Goal: Information Seeking & Learning: Learn about a topic

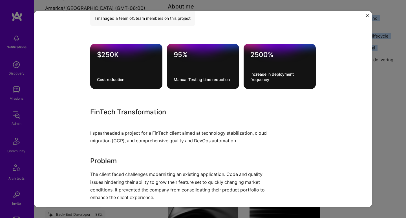
scroll to position [217, 0]
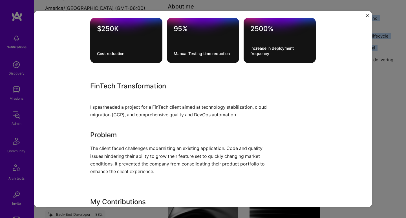
click at [94, 112] on p "I spearheaded a project for a FinTech client aimed at technology stabilization,…" at bounding box center [181, 106] width 183 height 23
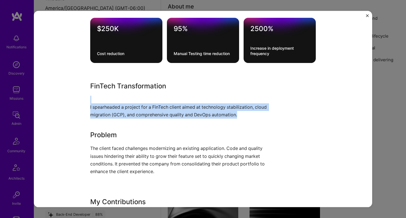
drag, startPoint x: 94, startPoint y: 112, endPoint x: 108, endPoint y: 150, distance: 40.4
click at [110, 149] on div "FinTech Transformation I spearheaded a project for a FinTech client aimed at te…" at bounding box center [181, 195] width 183 height 228
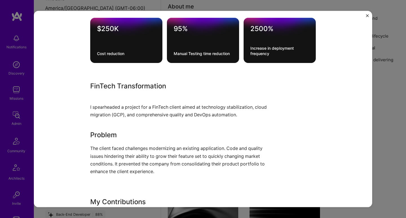
click at [108, 150] on p "The client faced challenges modernizing an existing application. Code and quali…" at bounding box center [181, 159] width 183 height 31
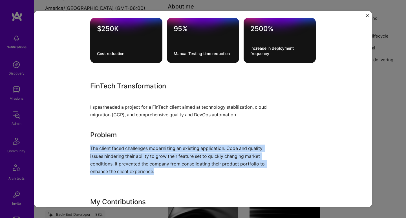
click at [108, 150] on p "The client faced challenges modernizing an existing application. Code and quali…" at bounding box center [181, 159] width 183 height 31
click at [108, 149] on p "The client faced challenges modernizing an existing application. Code and quali…" at bounding box center [181, 159] width 183 height 31
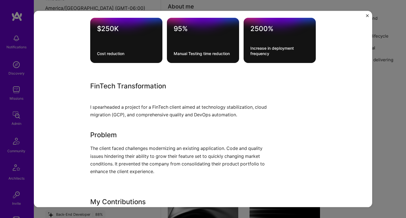
click at [109, 149] on p "The client faced challenges modernizing an existing application. Code and quali…" at bounding box center [181, 159] width 183 height 31
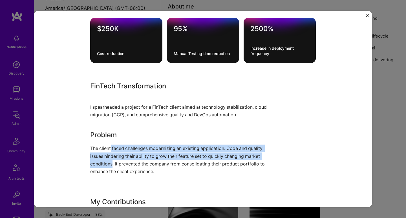
drag, startPoint x: 109, startPoint y: 149, endPoint x: 99, endPoint y: 160, distance: 14.6
click at [99, 160] on p "The client faced challenges modernizing an existing application. Code and quali…" at bounding box center [181, 159] width 183 height 31
drag, startPoint x: 100, startPoint y: 159, endPoint x: 102, endPoint y: 147, distance: 12.1
click at [102, 148] on p "The client faced challenges modernizing an existing application. Code and quali…" at bounding box center [181, 159] width 183 height 31
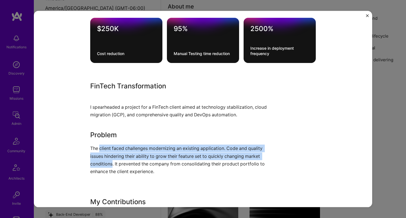
click at [102, 147] on p "The client faced challenges modernizing an existing application. Code and quali…" at bounding box center [181, 159] width 183 height 31
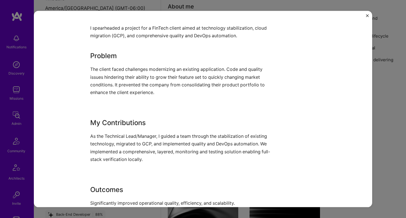
scroll to position [320, 0]
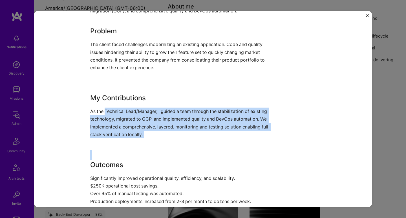
drag, startPoint x: 104, startPoint y: 107, endPoint x: 100, endPoint y: 138, distance: 30.6
click at [100, 138] on div "FinTech Transformation I spearheaded a project for a FinTech client aimed at te…" at bounding box center [181, 91] width 183 height 228
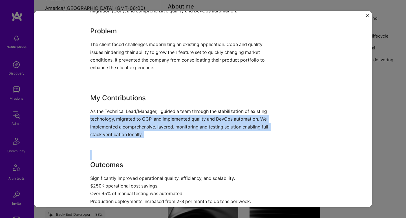
drag, startPoint x: 101, startPoint y: 133, endPoint x: 103, endPoint y: 115, distance: 17.8
click at [103, 115] on div "FinTech Transformation I spearheaded a project for a FinTech client aimed at te…" at bounding box center [181, 91] width 183 height 228
click at [103, 115] on p "As the Technical Lead/Manager, I guided a team through the stabilization of exi…" at bounding box center [181, 122] width 183 height 31
drag, startPoint x: 104, startPoint y: 113, endPoint x: 100, endPoint y: 132, distance: 18.7
click at [100, 132] on p "As the Technical Lead/Manager, I guided a team through the stabilization of exi…" at bounding box center [181, 122] width 183 height 31
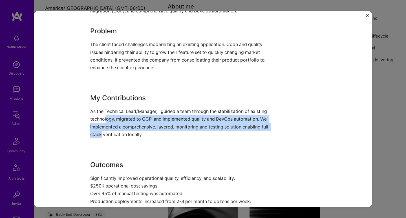
click at [100, 132] on p "As the Technical Lead/Manager, I guided a team through the stabilization of exi…" at bounding box center [181, 122] width 183 height 31
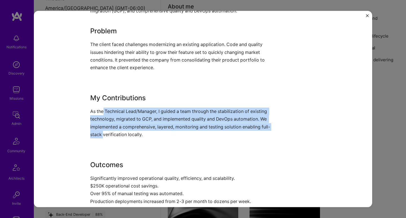
drag, startPoint x: 100, startPoint y: 132, endPoint x: 102, endPoint y: 113, distance: 19.1
click at [102, 113] on p "As the Technical Lead/Manager, I guided a team through the stabilization of exi…" at bounding box center [181, 122] width 183 height 31
drag, startPoint x: 102, startPoint y: 113, endPoint x: 98, endPoint y: 131, distance: 18.4
click at [98, 131] on p "As the Technical Lead/Manager, I guided a team through the stabilization of exi…" at bounding box center [181, 122] width 183 height 31
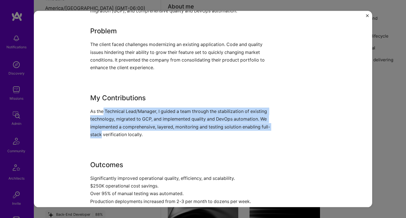
scroll to position [354, 0]
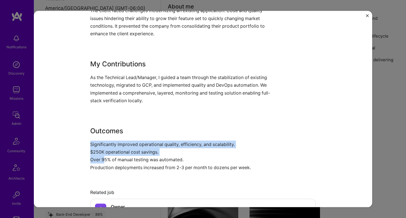
drag, startPoint x: 99, startPoint y: 141, endPoint x: 102, endPoint y: 158, distance: 17.5
click at [102, 158] on div "FinTech Transformation I spearheaded a project for a FinTech client aimed at te…" at bounding box center [181, 57] width 183 height 228
click at [102, 158] on p "Significantly improved operational quality, efficiency, and scalability. $250K …" at bounding box center [181, 155] width 183 height 31
drag, startPoint x: 103, startPoint y: 160, endPoint x: 105, endPoint y: 145, distance: 14.8
click at [105, 145] on p "Significantly improved operational quality, efficiency, and scalability. $250K …" at bounding box center [181, 155] width 183 height 31
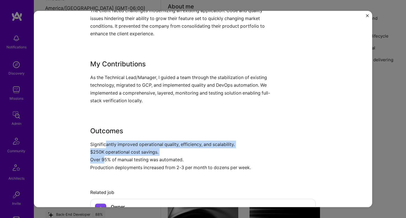
click at [105, 145] on p "Significantly improved operational quality, efficiency, and scalability. $250K …" at bounding box center [181, 155] width 183 height 31
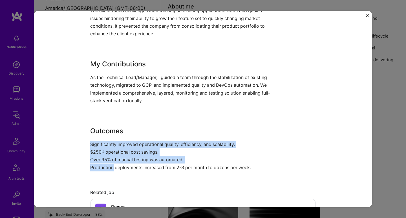
drag, startPoint x: 105, startPoint y: 145, endPoint x: 100, endPoint y: 162, distance: 16.6
click at [100, 162] on p "Significantly improved operational quality, efficiency, and scalability. $250K …" at bounding box center [181, 155] width 183 height 31
drag, startPoint x: 101, startPoint y: 161, endPoint x: 105, endPoint y: 146, distance: 15.7
click at [105, 146] on p "Significantly improved operational quality, efficiency, and scalability. $250K …" at bounding box center [181, 155] width 183 height 31
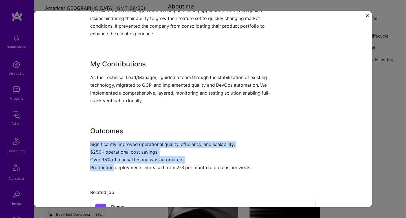
click at [105, 146] on p "Significantly improved operational quality, efficiency, and scalability. $250K …" at bounding box center [181, 155] width 183 height 31
drag, startPoint x: 105, startPoint y: 145, endPoint x: 103, endPoint y: 164, distance: 18.4
click at [103, 164] on p "Significantly improved operational quality, efficiency, and scalability. $250K …" at bounding box center [181, 155] width 183 height 31
drag, startPoint x: 103, startPoint y: 164, endPoint x: 108, endPoint y: 143, distance: 21.6
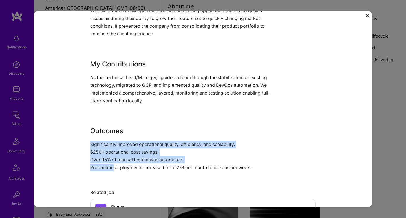
click at [108, 143] on p "Significantly improved operational quality, efficiency, and scalability. $250K …" at bounding box center [181, 155] width 183 height 31
drag, startPoint x: 108, startPoint y: 143, endPoint x: 100, endPoint y: 164, distance: 22.7
click at [100, 164] on p "Significantly improved operational quality, efficiency, and scalability. $250K …" at bounding box center [181, 155] width 183 height 31
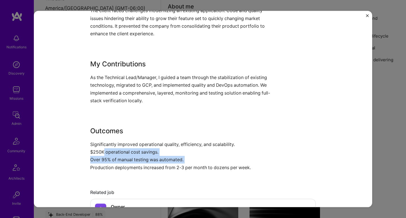
drag, startPoint x: 100, startPoint y: 164, endPoint x: 101, endPoint y: 153, distance: 10.8
click at [101, 153] on p "Significantly improved operational quality, efficiency, and scalability. $250K …" at bounding box center [181, 155] width 183 height 31
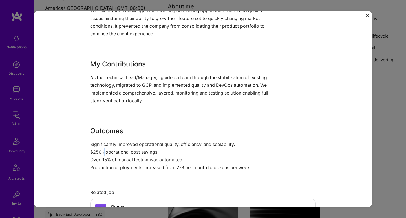
drag, startPoint x: 101, startPoint y: 153, endPoint x: 103, endPoint y: 146, distance: 7.2
click at [103, 146] on p "Significantly improved operational quality, efficiency, and scalability. $250K …" at bounding box center [181, 155] width 183 height 31
click at [104, 144] on p "Significantly improved operational quality, efficiency, and scalability. $250K …" at bounding box center [181, 155] width 183 height 31
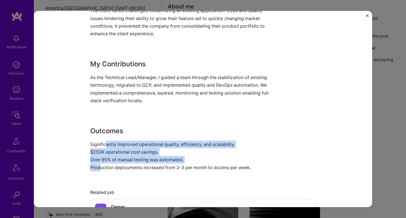
drag, startPoint x: 104, startPoint y: 144, endPoint x: 98, endPoint y: 164, distance: 21.3
click at [98, 164] on p "Significantly improved operational quality, efficiency, and scalability. $250K …" at bounding box center [181, 155] width 183 height 31
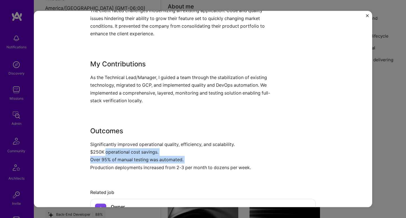
drag, startPoint x: 98, startPoint y: 164, endPoint x: 105, endPoint y: 146, distance: 19.2
click at [105, 146] on p "Significantly improved operational quality, efficiency, and scalability. $250K …" at bounding box center [181, 155] width 183 height 31
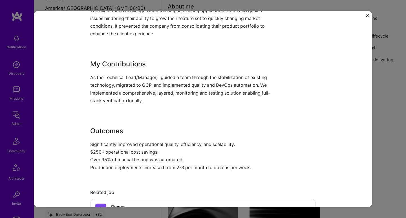
click at [105, 144] on p "Significantly improved operational quality, efficiency, and scalability. $250K …" at bounding box center [181, 155] width 183 height 31
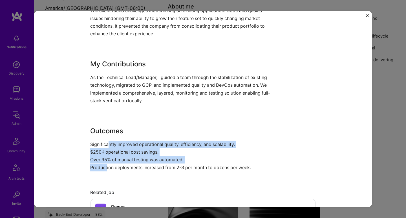
drag, startPoint x: 106, startPoint y: 142, endPoint x: 105, endPoint y: 162, distance: 19.5
click at [105, 162] on p "Significantly improved operational quality, efficiency, and scalability. $250K …" at bounding box center [181, 155] width 183 height 31
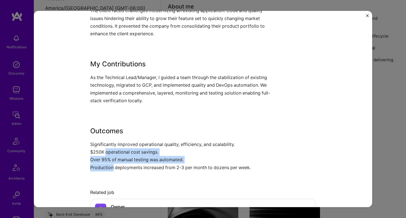
drag, startPoint x: 105, startPoint y: 162, endPoint x: 110, endPoint y: 146, distance: 16.5
click at [110, 146] on p "Significantly improved operational quality, efficiency, and scalability. $250K …" at bounding box center [181, 155] width 183 height 31
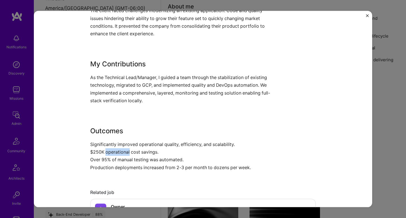
click at [110, 146] on p "Significantly improved operational quality, efficiency, and scalability. $250K …" at bounding box center [181, 155] width 183 height 31
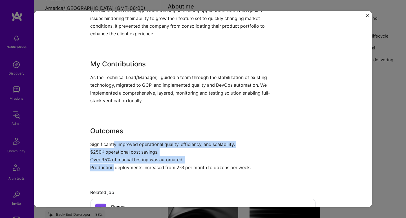
drag, startPoint x: 111, startPoint y: 143, endPoint x: 111, endPoint y: 163, distance: 19.8
click at [111, 163] on p "Significantly improved operational quality, efficiency, and scalability. $250K …" at bounding box center [181, 155] width 183 height 31
drag, startPoint x: 111, startPoint y: 163, endPoint x: 117, endPoint y: 145, distance: 19.1
click at [117, 145] on p "Significantly improved operational quality, efficiency, and scalability. $250K …" at bounding box center [181, 155] width 183 height 31
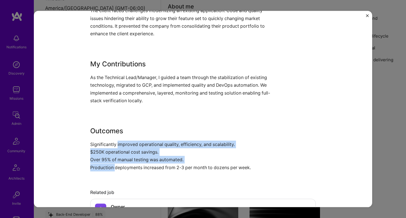
click at [117, 145] on p "Significantly improved operational quality, efficiency, and scalability. $250K …" at bounding box center [181, 155] width 183 height 31
drag, startPoint x: 117, startPoint y: 145, endPoint x: 115, endPoint y: 167, distance: 22.9
click at [115, 167] on p "Significantly improved operational quality, efficiency, and scalability. $250K …" at bounding box center [181, 155] width 183 height 31
drag, startPoint x: 116, startPoint y: 160, endPoint x: 117, endPoint y: 143, distance: 17.8
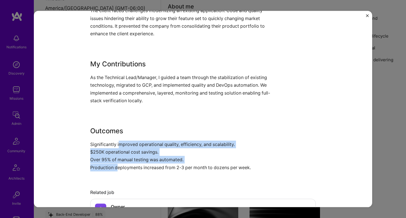
click at [117, 143] on p "Significantly improved operational quality, efficiency, and scalability. $250K …" at bounding box center [181, 155] width 183 height 31
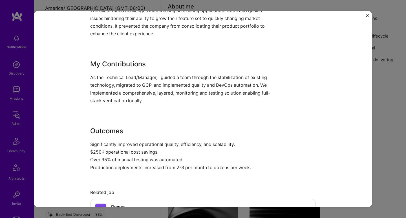
click at [118, 143] on p "Significantly improved operational quality, efficiency, and scalability. $250K …" at bounding box center [181, 155] width 183 height 31
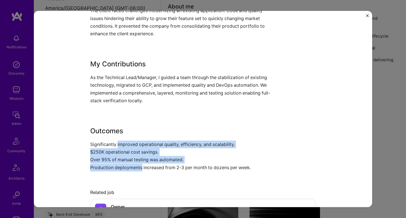
drag, startPoint x: 118, startPoint y: 143, endPoint x: 118, endPoint y: 162, distance: 19.2
click at [118, 162] on p "Significantly improved operational quality, efficiency, and scalability. $250K …" at bounding box center [181, 155] width 183 height 31
drag, startPoint x: 118, startPoint y: 162, endPoint x: 120, endPoint y: 141, distance: 21.2
click at [120, 141] on p "Significantly improved operational quality, efficiency, and scalability. $250K …" at bounding box center [181, 155] width 183 height 31
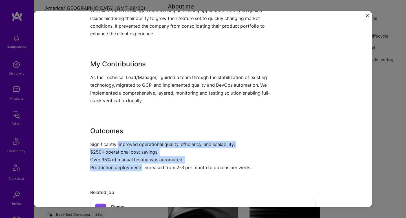
click at [120, 141] on p "Significantly improved operational quality, efficiency, and scalability. $250K …" at bounding box center [181, 155] width 183 height 31
drag, startPoint x: 120, startPoint y: 141, endPoint x: 132, endPoint y: 163, distance: 25.2
click at [132, 163] on p "Significantly improved operational quality, efficiency, and scalability. $250K …" at bounding box center [181, 155] width 183 height 31
drag, startPoint x: 132, startPoint y: 163, endPoint x: 136, endPoint y: 145, distance: 18.5
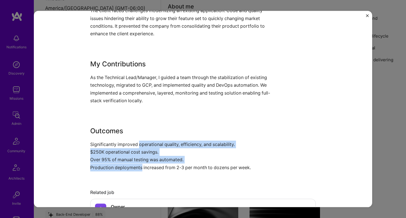
click at [136, 145] on p "Significantly improved operational quality, efficiency, and scalability. $250K …" at bounding box center [181, 155] width 183 height 31
drag, startPoint x: 136, startPoint y: 145, endPoint x: 134, endPoint y: 165, distance: 20.7
click at [134, 165] on p "Significantly improved operational quality, efficiency, and scalability. $250K …" at bounding box center [181, 155] width 183 height 31
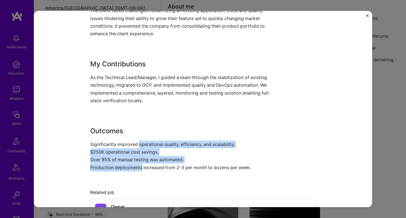
drag
click at [136, 145] on p "Significantly improved operational quality, efficiency, and scalability. $250K …" at bounding box center [181, 155] width 183 height 31
click at [144, 164] on p "Significantly improved operational quality, efficiency, and scalability. $250K …" at bounding box center [181, 155] width 183 height 31
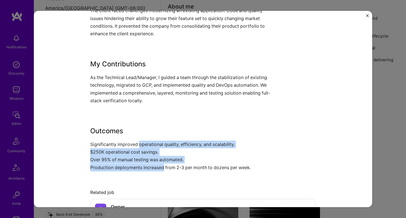
click at [141, 144] on p "Significantly improved operational quality, efficiency, and scalability. $250K …" at bounding box center [181, 155] width 183 height 31
click at [141, 162] on p "Significantly improved operational quality, efficiency, and scalability. $250K …" at bounding box center [181, 155] width 183 height 31
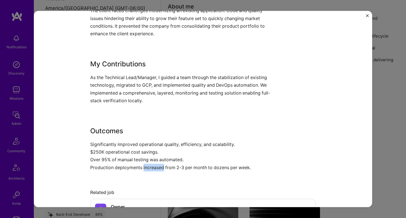
click at [141, 162] on p "Significantly improved operational quality, efficiency, and scalability. $250K …" at bounding box center [181, 155] width 183 height 31
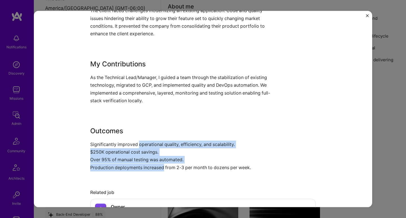
click at [141, 146] on p "Significantly improved operational quality, efficiency, and scalability. $250K …" at bounding box center [181, 155] width 183 height 31
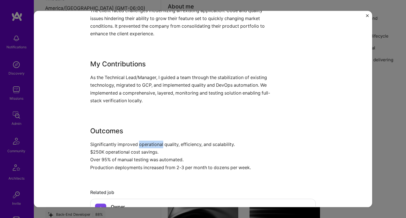
click at [141, 146] on p "Significantly improved operational quality, efficiency, and scalability. $250K …" at bounding box center [181, 155] width 183 height 31
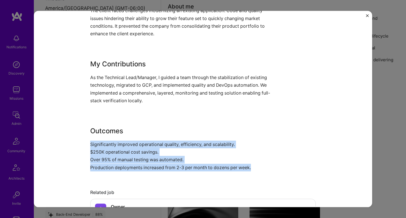
click at [141, 156] on p "Significantly improved operational quality, efficiency, and scalability. $250K …" at bounding box center [181, 155] width 183 height 31
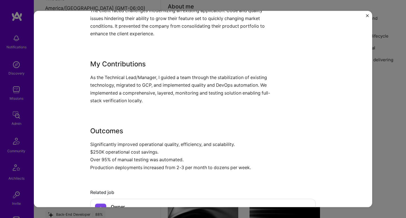
click at [140, 147] on p "Significantly improved operational quality, efficiency, and scalability. $250K …" at bounding box center [181, 155] width 183 height 31
click at [141, 141] on p "Significantly improved operational quality, efficiency, and scalability. $250K …" at bounding box center [181, 155] width 183 height 31
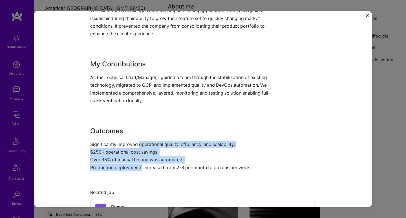
click at [137, 165] on p "Significantly improved operational quality, efficiency, and scalability. $250K …" at bounding box center [181, 155] width 183 height 31
click at [136, 145] on p "Significantly improved operational quality, efficiency, and scalability. $250K …" at bounding box center [181, 155] width 183 height 31
click at [135, 167] on p "Significantly improved operational quality, efficiency, and scalability. $250K …" at bounding box center [181, 155] width 183 height 31
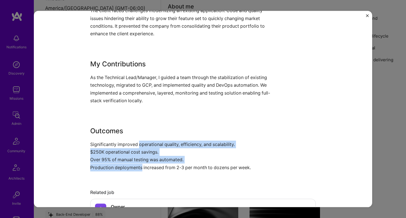
click at [135, 167] on p "Significantly improved operational quality, efficiency, and scalability. $250K …" at bounding box center [181, 155] width 183 height 31
click at [136, 144] on p "Significantly improved operational quality, efficiency, and scalability. $250K …" at bounding box center [181, 155] width 183 height 31
click at [132, 165] on p "Significantly improved operational quality, efficiency, and scalability. $250K …" at bounding box center [181, 155] width 183 height 31
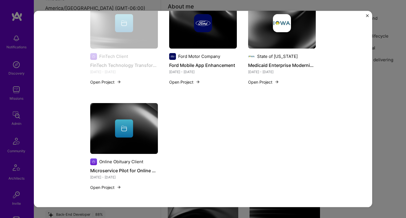
scroll to position [652, 0]
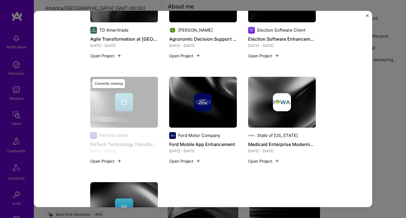
click at [189, 105] on div at bounding box center [203, 102] width 68 height 18
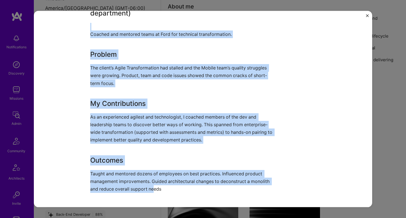
scroll to position [222, 0]
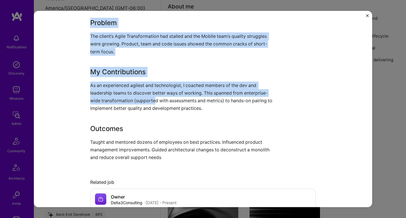
drag, startPoint x: 177, startPoint y: 77, endPoint x: 153, endPoint y: 97, distance: 31.3
click at [153, 97] on div "Coach for Ford Transformation (FordPass mobile department) Coached and mentored…" at bounding box center [181, 63] width 183 height 195
click at [153, 97] on p "As an experienced agilest and technologist, I coached members of the dev and le…" at bounding box center [181, 96] width 183 height 31
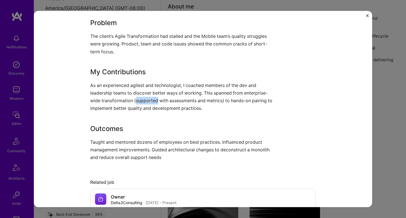
click at [153, 97] on p "As an experienced agilest and technologist, I coached members of the dev and le…" at bounding box center [181, 96] width 183 height 31
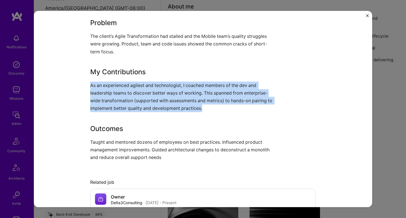
drag, startPoint x: 153, startPoint y: 97, endPoint x: 133, endPoint y: 147, distance: 54.0
click at [133, 147] on div "Coach for Ford Transformation (FordPass mobile department) Coached and mentored…" at bounding box center [181, 63] width 183 height 195
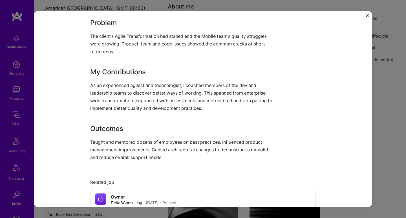
click at [133, 147] on p "Taught and mentored dozens of employees on best practices. Influenced product m…" at bounding box center [181, 149] width 183 height 23
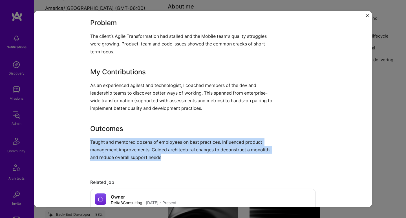
click at [133, 147] on p "Taught and mentored dozens of employees on best practices. Influenced product m…" at bounding box center [181, 149] width 183 height 23
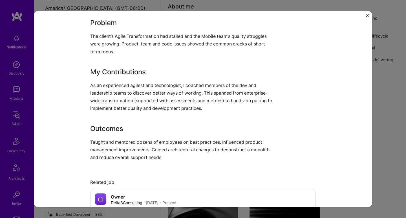
click at [139, 85] on p "As an experienced agilest and technologist, I coached members of the dev and le…" at bounding box center [181, 96] width 183 height 31
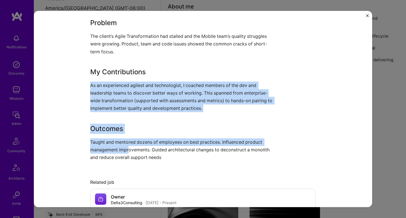
click at [127, 147] on p "Taught and mentored dozens of employees on best practices. Influenced product m…" at bounding box center [181, 149] width 183 height 23
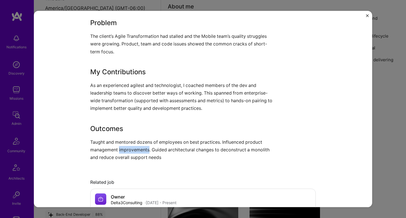
click at [127, 147] on p "Taught and mentored dozens of employees on best practices. Influenced product m…" at bounding box center [181, 149] width 183 height 23
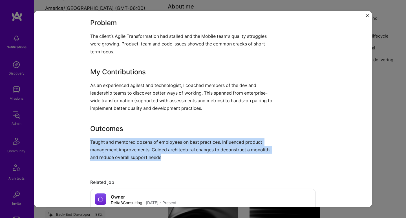
drag, startPoint x: 127, startPoint y: 147, endPoint x: 132, endPoint y: 90, distance: 56.6
click at [132, 91] on div "Coach for Ford Transformation (FordPass mobile department) Coached and mentored…" at bounding box center [181, 63] width 183 height 195
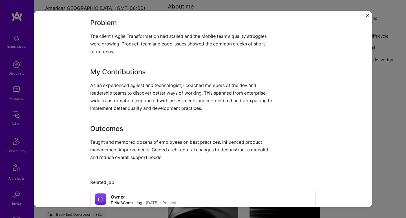
click at [132, 90] on p "As an experienced agilest and technologist, I coached members of the dev and le…" at bounding box center [181, 96] width 183 height 31
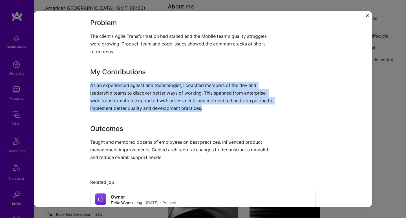
click at [132, 90] on p "As an experienced agilest and technologist, I coached members of the dev and le…" at bounding box center [181, 96] width 183 height 31
click at [127, 138] on p "Taught and mentored dozens of employees on best practices. Influenced product m…" at bounding box center [181, 149] width 183 height 23
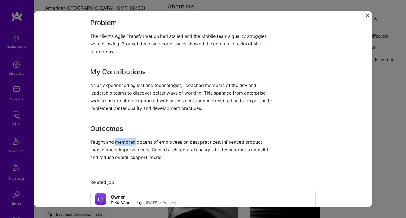
click at [127, 138] on p "Taught and mentored dozens of employees on best practices. Influenced product m…" at bounding box center [181, 149] width 183 height 23
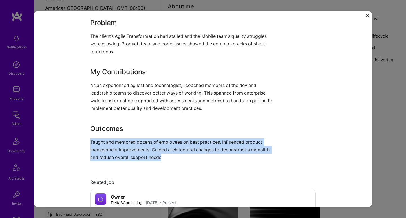
click at [127, 138] on p "Taught and mentored dozens of employees on best practices. Influenced product m…" at bounding box center [181, 149] width 183 height 23
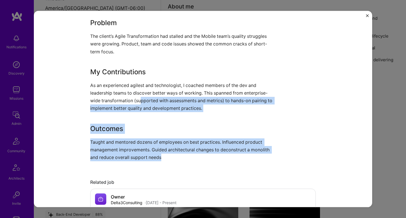
click at [138, 101] on p "As an experienced agilest and technologist, I coached members of the dev and le…" at bounding box center [181, 96] width 183 height 31
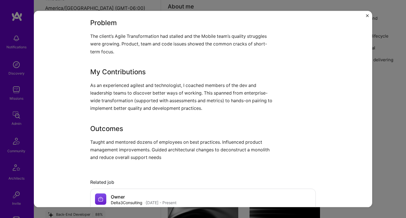
click at [138, 101] on p "As an experienced agilest and technologist, I coached members of the dev and le…" at bounding box center [181, 96] width 183 height 31
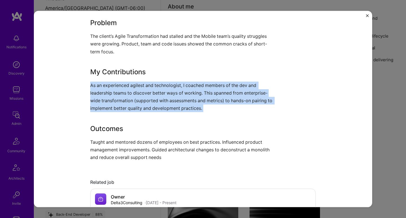
click at [138, 101] on p "As an experienced agilest and technologist, I coached members of the dev and le…" at bounding box center [181, 96] width 183 height 31
click at [131, 132] on h3 "Outcomes" at bounding box center [181, 128] width 183 height 10
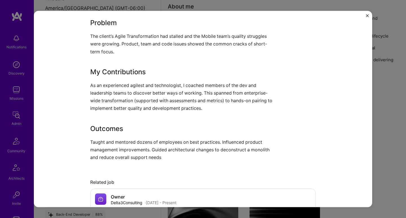
click at [131, 132] on h3 "Outcomes" at bounding box center [181, 128] width 183 height 10
click at [145, 91] on p "As an experienced agilest and technologist, I coached members of the dev and le…" at bounding box center [181, 96] width 183 height 31
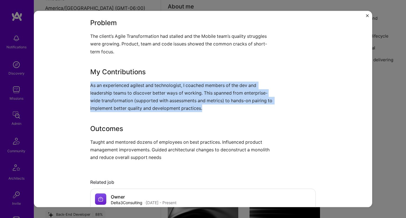
click at [145, 91] on p "As an experienced agilest and technologist, I coached members of the dev and le…" at bounding box center [181, 96] width 183 height 31
click at [136, 130] on h3 "Outcomes" at bounding box center [181, 128] width 183 height 10
click at [134, 141] on p "Taught and mentored dozens of employees on best practices. Influenced product m…" at bounding box center [181, 149] width 183 height 23
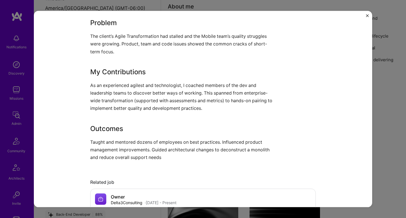
click at [134, 141] on p "Taught and mentored dozens of employees on best practices. Influenced product m…" at bounding box center [181, 149] width 183 height 23
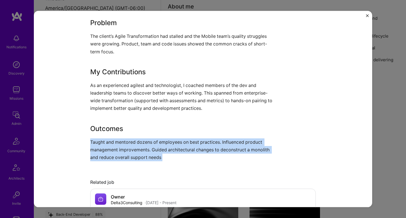
click at [134, 141] on p "Taught and mentored dozens of employees on best practices. Influenced product m…" at bounding box center [181, 149] width 183 height 23
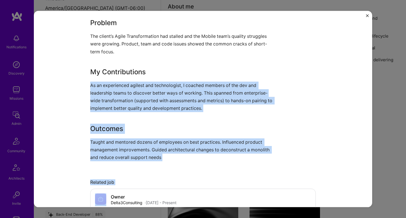
click at [143, 94] on p "As an experienced agilest and technologist, I coached members of the dev and le…" at bounding box center [181, 96] width 183 height 31
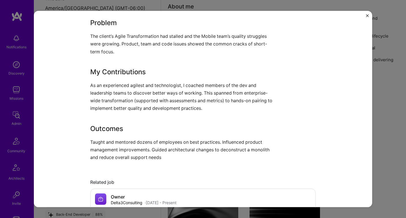
click at [143, 94] on p "As an experienced agilest and technologist, I coached members of the dev and le…" at bounding box center [181, 96] width 183 height 31
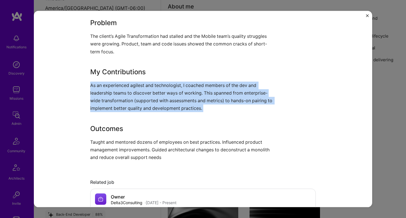
click at [143, 94] on p "As an experienced agilest and technologist, I coached members of the dev and le…" at bounding box center [181, 96] width 183 height 31
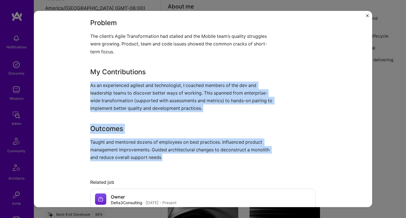
click at [133, 145] on p "Taught and mentored dozens of employees on best practices. Influenced product m…" at bounding box center [181, 149] width 183 height 23
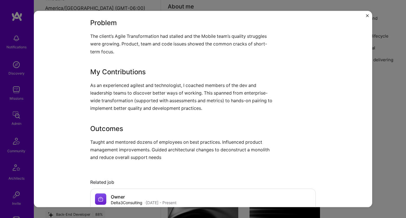
click at [133, 145] on p "Taught and mentored dozens of employees on best practices. Influenced product m…" at bounding box center [181, 149] width 183 height 23
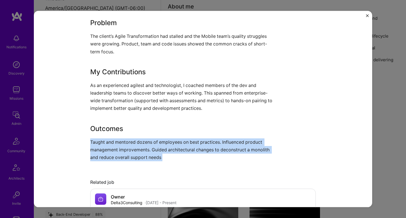
click at [133, 145] on p "Taught and mentored dozens of employees on best practices. Influenced product m…" at bounding box center [181, 149] width 183 height 23
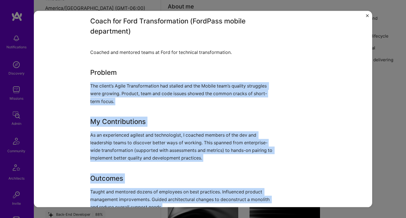
click at [144, 86] on p "The client’s Agile Transformation had stalled and the Mobile team’s quality str…" at bounding box center [181, 93] width 183 height 23
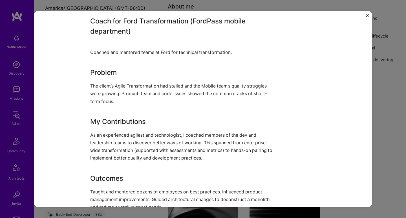
click at [144, 86] on p "The client’s Agile Transformation had stalled and the Mobile team’s quality str…" at bounding box center [181, 93] width 183 height 23
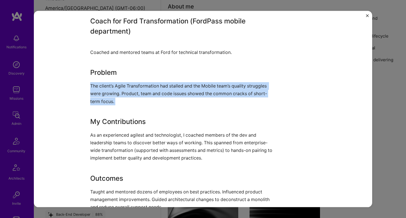
click at [144, 86] on p "The client’s Agile Transformation had stalled and the Mobile team’s quality str…" at bounding box center [181, 93] width 183 height 23
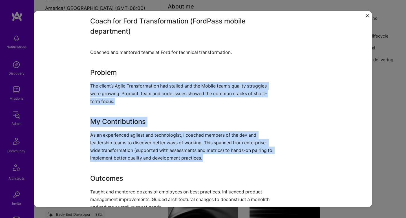
click at [137, 131] on p "As an experienced agilest and technologist, I coached members of the dev and le…" at bounding box center [181, 146] width 183 height 31
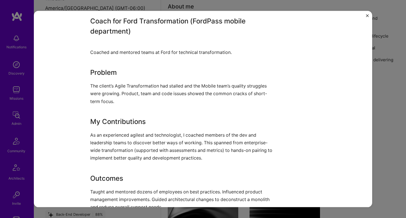
click at [137, 131] on p "As an experienced agilest and technologist, I coached members of the dev and le…" at bounding box center [181, 146] width 183 height 31
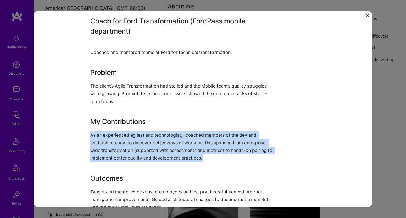
click at [137, 131] on p "As an experienced agilest and technologist, I coached members of the dev and le…" at bounding box center [181, 146] width 183 height 31
click at [142, 107] on div "Coach for Ford Transformation (FordPass mobile department) Coached and mentored…" at bounding box center [181, 113] width 183 height 195
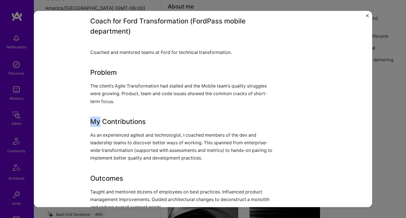
click at [142, 107] on div "Coach for Ford Transformation (FordPass mobile department) Coached and mentored…" at bounding box center [181, 113] width 183 height 195
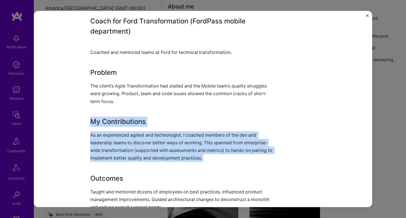
click at [135, 134] on p "As an experienced agilest and technologist, I coached members of the dev and le…" at bounding box center [181, 146] width 183 height 31
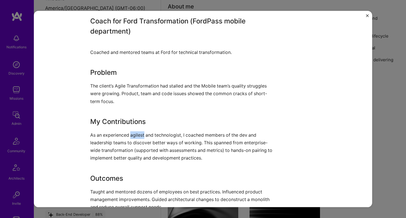
click at [135, 134] on p "As an experienced agilest and technologist, I coached members of the dev and le…" at bounding box center [181, 146] width 183 height 31
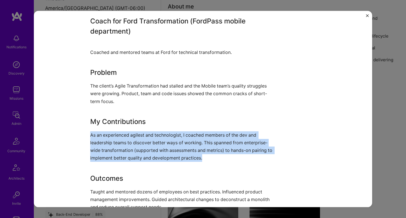
click at [135, 134] on p "As an experienced agilest and technologist, I coached members of the dev and le…" at bounding box center [181, 146] width 183 height 31
click at [142, 111] on div "Coach for Ford Transformation (FordPass mobile department) Coached and mentored…" at bounding box center [181, 113] width 183 height 195
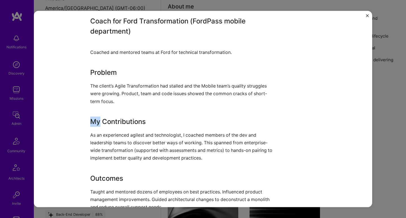
click at [142, 111] on div "Coach for Ford Transformation (FordPass mobile department) Coached and mentored…" at bounding box center [181, 113] width 183 height 195
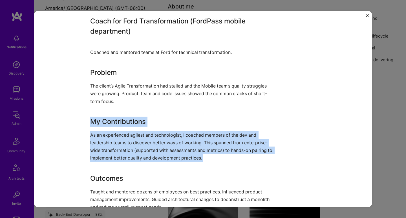
click at [136, 140] on p "As an experienced agilest and technologist, I coached members of the dev and le…" at bounding box center [181, 146] width 183 height 31
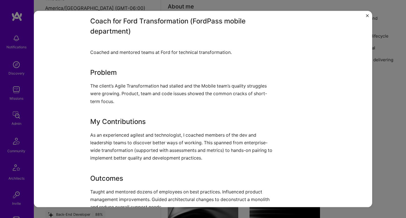
click at [136, 140] on p "As an experienced agilest and technologist, I coached members of the dev and le…" at bounding box center [181, 146] width 183 height 31
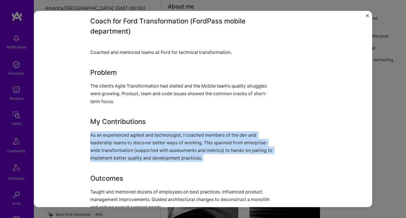
click at [136, 140] on p "As an experienced agilest and technologist, I coached members of the dev and le…" at bounding box center [181, 146] width 183 height 31
click at [143, 114] on div "Coach for Ford Transformation (FordPass mobile department) Coached and mentored…" at bounding box center [181, 113] width 183 height 195
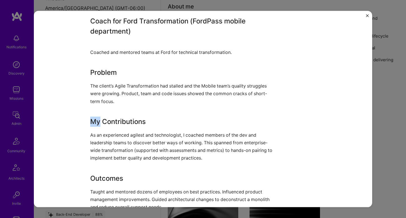
click at [143, 114] on div "Coach for Ford Transformation (FordPass mobile department) Coached and mentored…" at bounding box center [181, 113] width 183 height 195
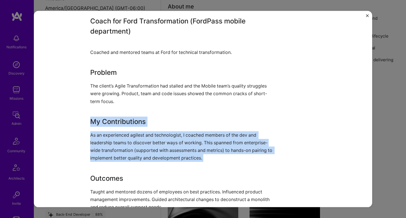
click at [141, 129] on div "Coach for Ford Transformation (FordPass mobile department) Coached and mentored…" at bounding box center [181, 113] width 183 height 195
click at [142, 114] on div "Coach for Ford Transformation (FordPass mobile department) Coached and mentored…" at bounding box center [181, 113] width 183 height 195
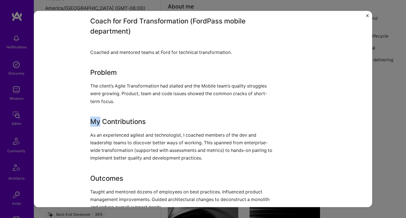
click at [142, 114] on div "Coach for Ford Transformation (FordPass mobile department) Coached and mentored…" at bounding box center [181, 113] width 183 height 195
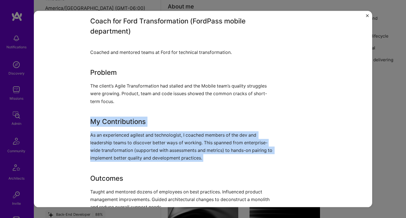
click at [138, 135] on p "As an experienced agilest and technologist, I coached members of the dev and le…" at bounding box center [181, 146] width 183 height 31
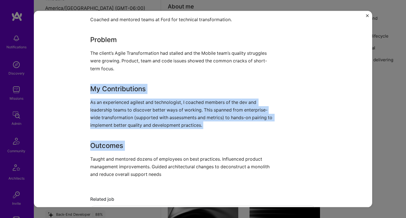
click at [138, 135] on div "Coach for Ford Transformation (FordPass mobile department) Coached and mentored…" at bounding box center [181, 80] width 183 height 195
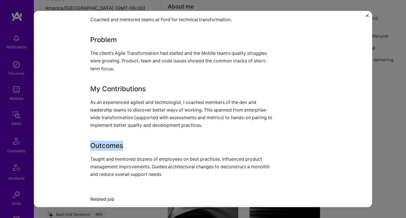
click at [138, 135] on div "Coach for Ford Transformation (FordPass mobile department) Coached and mentored…" at bounding box center [181, 80] width 183 height 195
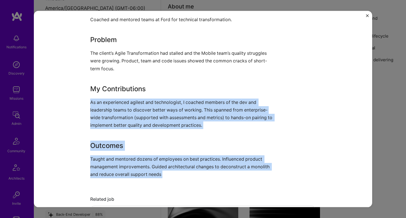
click at [146, 101] on p "As an experienced agilest and technologist, I coached members of the dev and le…" at bounding box center [181, 113] width 183 height 31
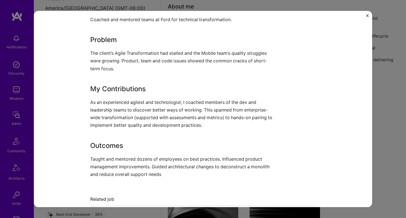
click at [146, 101] on p "As an experienced agilest and technologist, I coached members of the dev and le…" at bounding box center [181, 113] width 183 height 31
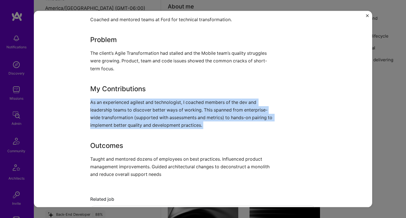
click at [146, 101] on p "As an experienced agilest and technologist, I coached members of the dev and le…" at bounding box center [181, 113] width 183 height 31
click at [136, 130] on div "Coach for Ford Transformation (FordPass mobile department) Coached and mentored…" at bounding box center [181, 80] width 183 height 195
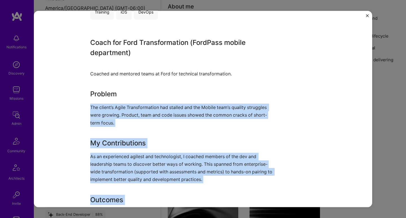
click at [138, 118] on p "The client’s Agile Transformation had stalled and the Mobile team’s quality str…" at bounding box center [181, 114] width 183 height 23
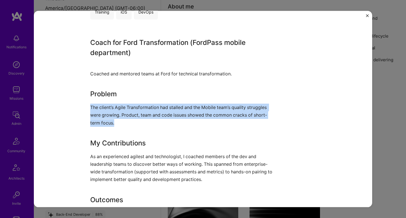
click at [138, 118] on p "The client’s Agile Transformation had stalled and the Mobile team’s quality str…" at bounding box center [181, 114] width 183 height 23
click at [132, 139] on h3 "My Contributions" at bounding box center [181, 143] width 183 height 10
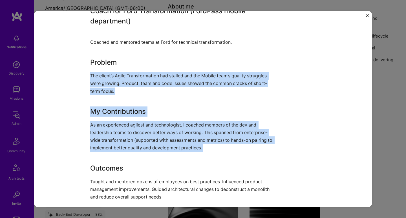
click at [132, 139] on p "As an experienced agilest and technologist, I coached members of the dev and le…" at bounding box center [181, 136] width 183 height 31
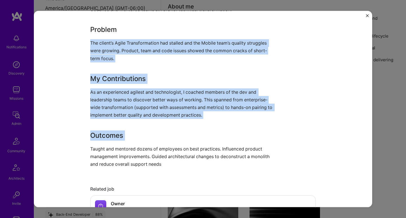
click at [132, 139] on h3 "Outcomes" at bounding box center [181, 135] width 183 height 10
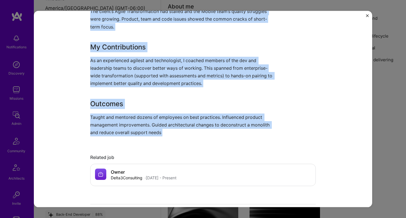
click at [131, 116] on p "Taught and mentored dozens of employees on best practices. Influenced product m…" at bounding box center [181, 124] width 183 height 23
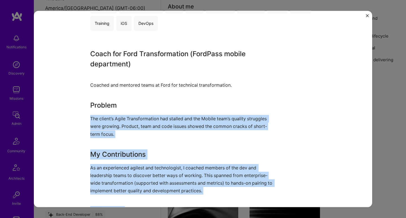
scroll to position [112, 0]
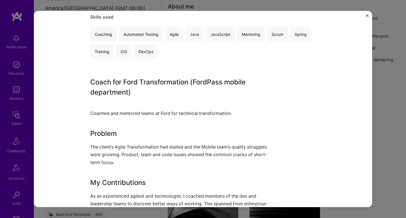
click at [131, 116] on p "Coached and mentored teams at Ford for technical transformation." at bounding box center [181, 108] width 183 height 15
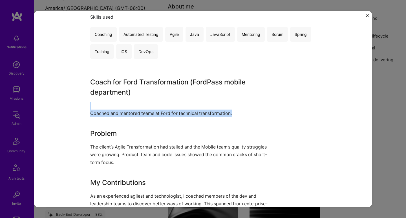
click at [131, 116] on p "Coached and mentored teams at Ford for technical transformation." at bounding box center [181, 108] width 183 height 15
click at [126, 137] on h3 "Problem" at bounding box center [181, 133] width 183 height 10
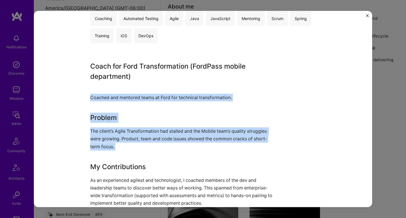
click at [126, 137] on p "The client’s Agile Transformation had stalled and the Mobile team’s quality str…" at bounding box center [181, 138] width 183 height 23
click at [118, 164] on h3 "My Contributions" at bounding box center [181, 166] width 183 height 10
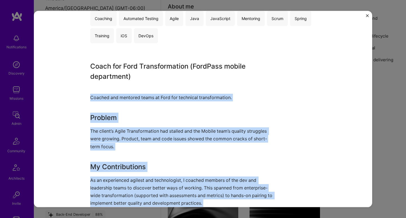
click at [116, 173] on div "Coach for Ford Transformation (FordPass mobile department) Coached and mentored…" at bounding box center [181, 158] width 183 height 195
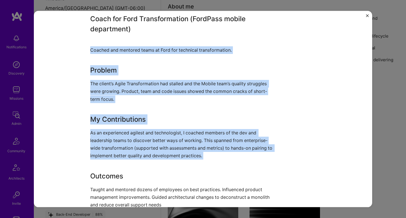
scroll to position [191, 0]
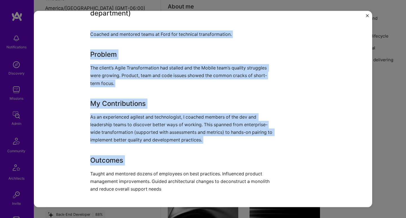
click at [118, 156] on h3 "Outcomes" at bounding box center [181, 160] width 183 height 10
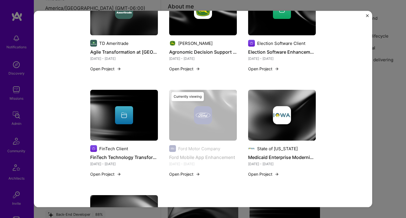
scroll to position [523, 0]
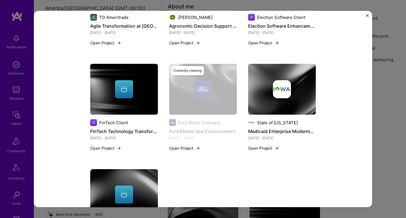
click at [263, 94] on div at bounding box center [282, 89] width 68 height 18
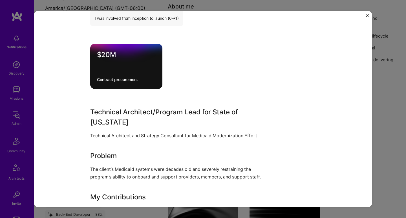
scroll to position [244, 0]
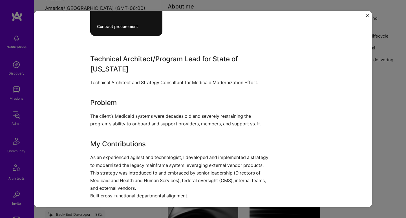
click at [167, 78] on p "Technical Architect and Strategy Consultant for Medicaid Modernization Effort." at bounding box center [181, 82] width 183 height 8
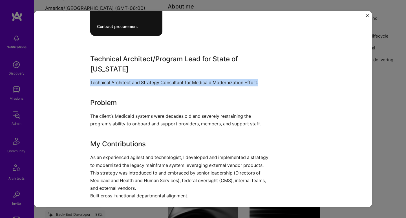
click at [167, 78] on p "Technical Architect and Strategy Consultant for Medicaid Modernization Effort." at bounding box center [181, 82] width 183 height 8
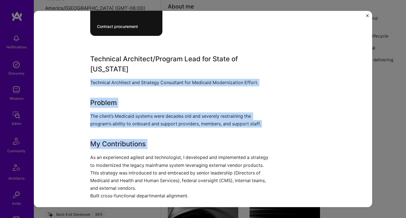
click at [152, 119] on div "Technical Architect/Program Lead for State of [US_STATE] Technical Architect an…" at bounding box center [181, 155] width 183 height 202
click at [147, 139] on h3 "My Contributions" at bounding box center [181, 144] width 183 height 10
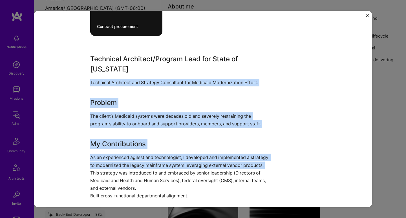
click at [139, 156] on p "As an experienced agilest and technologist, I developed and implemented a strat…" at bounding box center [181, 176] width 183 height 46
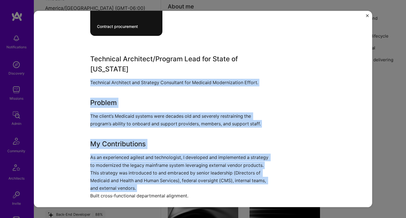
click at [136, 169] on p "As an experienced agilest and technologist, I developed and implemented a strat…" at bounding box center [181, 176] width 183 height 46
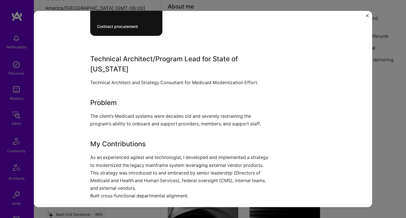
click at [136, 169] on p "As an experienced agilest and technologist, I developed and implemented a strat…" at bounding box center [181, 176] width 183 height 46
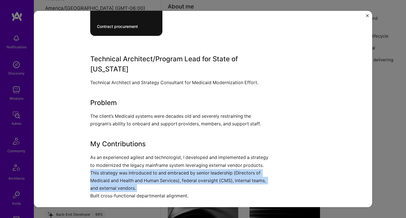
click at [136, 169] on p "As an experienced agilest and technologist, I developed and implemented a strat…" at bounding box center [181, 176] width 183 height 46
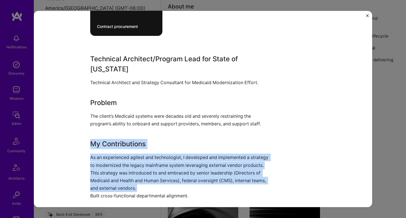
click at [142, 123] on div "Technical Architect/Program Lead for State of [US_STATE] Technical Architect an…" at bounding box center [181, 155] width 183 height 202
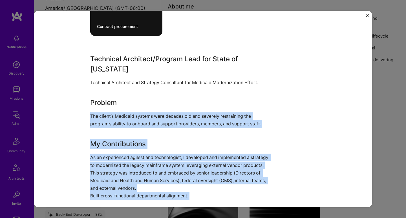
click at [148, 112] on p "The client’s Medicaid systems were decades old and severely restraining the pro…" at bounding box center [181, 119] width 183 height 15
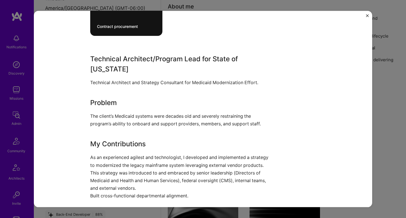
click at [148, 112] on p "The client’s Medicaid systems were decades old and severely restraining the pro…" at bounding box center [181, 119] width 183 height 15
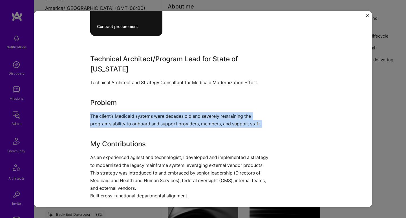
click at [148, 112] on p "The client’s Medicaid systems were decades old and severely restraining the pro…" at bounding box center [181, 119] width 183 height 15
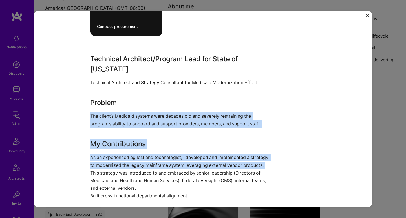
click at [129, 157] on p "As an experienced agilest and technologist, I developed and implemented a strat…" at bounding box center [181, 176] width 183 height 46
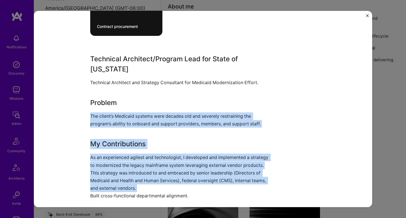
click at [127, 174] on p "As an experienced agilest and technologist, I developed and implemented a strat…" at bounding box center [181, 176] width 183 height 46
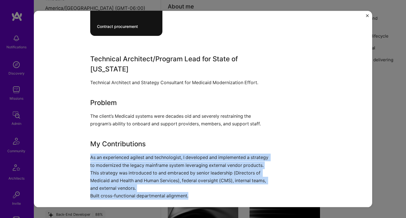
click at [127, 174] on p "As an experienced agilest and technologist, I developed and implemented a strat…" at bounding box center [181, 176] width 183 height 46
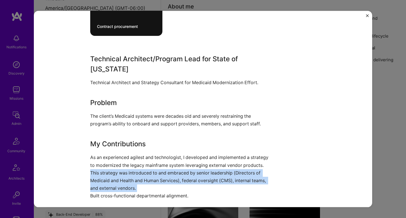
click at [127, 174] on p "As an experienced agilest and technologist, I developed and implemented a strat…" at bounding box center [181, 176] width 183 height 46
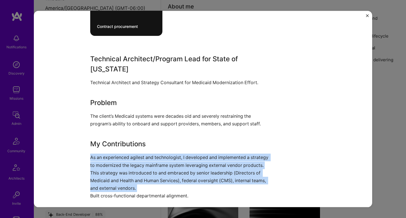
click at [135, 140] on div "Technical Architect/Program Lead for State of [US_STATE] Technical Architect an…" at bounding box center [181, 155] width 183 height 202
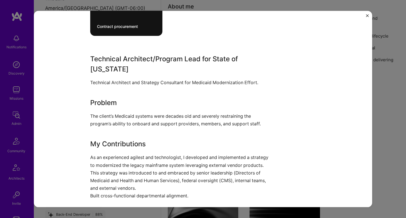
click at [142, 122] on div "Technical Architect/Program Lead for State of [US_STATE] Technical Architect an…" at bounding box center [181, 155] width 183 height 202
click at [145, 116] on p "The client’s Medicaid systems were decades old and severely restraining the pro…" at bounding box center [181, 119] width 183 height 15
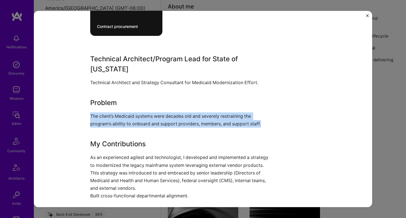
click at [145, 116] on p "The client’s Medicaid systems were decades old and severely restraining the pro…" at bounding box center [181, 119] width 183 height 15
click at [136, 139] on div "Technical Architect/Program Lead for State of [US_STATE] Technical Architect an…" at bounding box center [181, 155] width 183 height 202
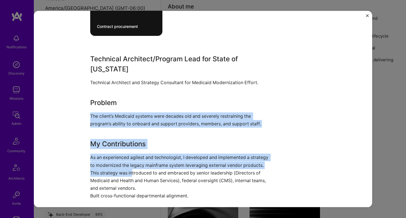
click at [131, 158] on p "As an experienced agilest and technologist, I developed and implemented a strat…" at bounding box center [181, 176] width 183 height 46
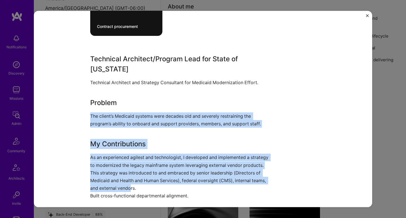
click at [129, 176] on p "As an experienced agilest and technologist, I developed and implemented a strat…" at bounding box center [181, 176] width 183 height 46
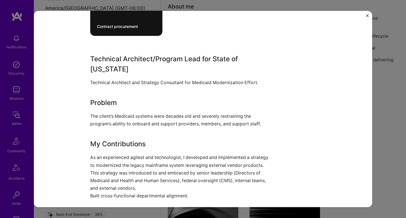
click at [127, 181] on p "As an experienced agilest and technologist, I developed and implemented a strat…" at bounding box center [181, 176] width 183 height 46
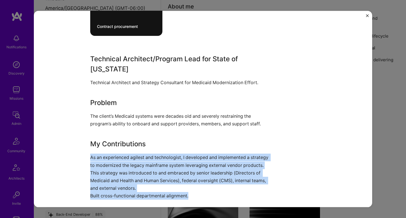
click at [127, 181] on p "As an experienced agilest and technologist, I developed and implemented a strat…" at bounding box center [181, 176] width 183 height 46
click at [144, 121] on div "Technical Architect/Program Lead for State of [US_STATE] Technical Architect an…" at bounding box center [181, 155] width 183 height 202
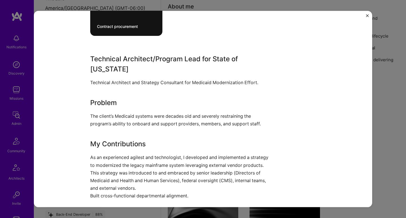
click at [147, 112] on p "The client’s Medicaid systems were decades old and severely restraining the pro…" at bounding box center [181, 119] width 183 height 15
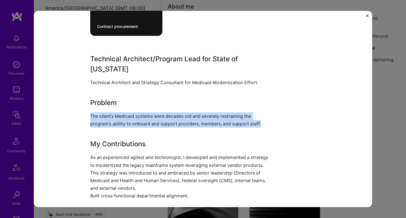
click at [147, 112] on p "The client’s Medicaid systems were decades old and severely restraining the pro…" at bounding box center [181, 119] width 183 height 15
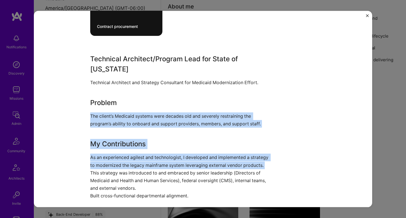
click at [137, 154] on p "As an experienced agilest and technologist, I developed and implemented a strat…" at bounding box center [181, 176] width 183 height 46
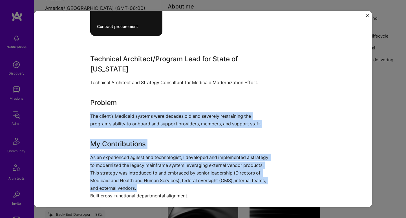
click at [135, 171] on p "As an experienced agilest and technologist, I developed and implemented a strat…" at bounding box center [181, 176] width 183 height 46
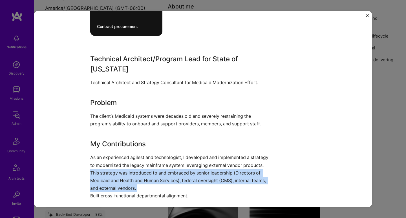
click at [133, 180] on p "As an experienced agilest and technologist, I developed and implemented a strat…" at bounding box center [181, 176] width 183 height 46
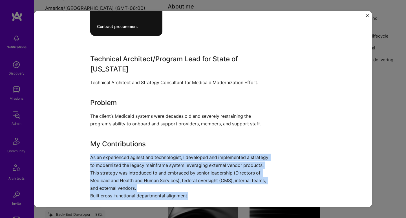
click at [133, 180] on p "As an experienced agilest and technologist, I developed and implemented a strat…" at bounding box center [181, 176] width 183 height 46
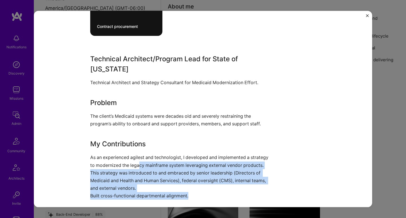
click at [136, 153] on p "As an experienced agilest and technologist, I developed and implemented a strat…" at bounding box center [181, 176] width 183 height 46
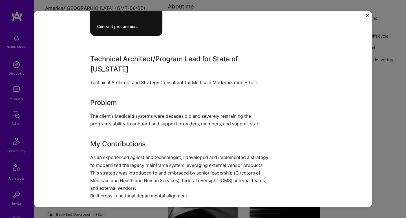
click at [147, 112] on p "The client’s Medicaid systems were decades old and severely restraining the pro…" at bounding box center [181, 119] width 183 height 15
click at [143, 113] on p "The client’s Medicaid systems were decades old and severely restraining the pro…" at bounding box center [181, 119] width 183 height 15
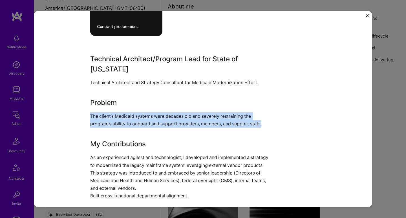
click at [143, 113] on p "The client’s Medicaid systems were decades old and severely restraining the pro…" at bounding box center [181, 119] width 183 height 15
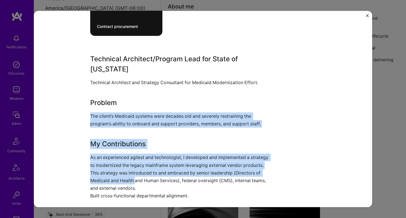
click at [134, 169] on p "As an experienced agilest and technologist, I developed and implemented a strat…" at bounding box center [181, 176] width 183 height 46
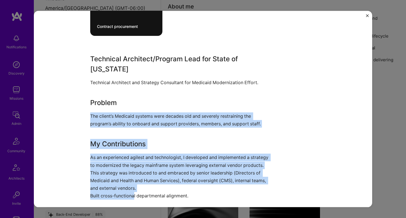
click at [131, 183] on p "As an experienced agilest and technologist, I developed and implemented a strat…" at bounding box center [181, 176] width 183 height 46
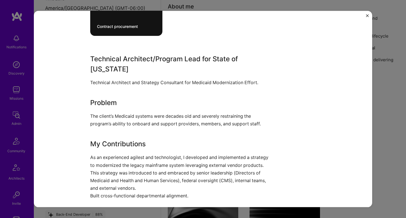
click at [131, 183] on p "As an experienced agilest and technologist, I developed and implemented a strat…" at bounding box center [181, 176] width 183 height 46
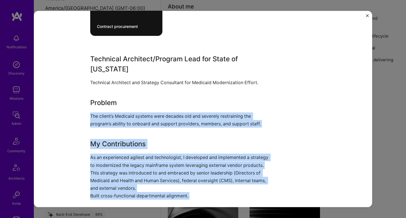
click at [146, 112] on p "The client’s Medicaid systems were decades old and severely restraining the pro…" at bounding box center [181, 119] width 183 height 15
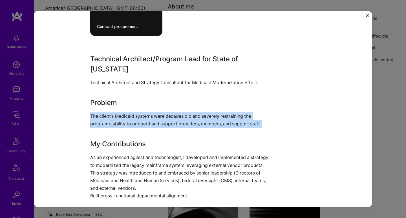
click at [145, 112] on p "The client’s Medicaid systems were decades old and severely restraining the pro…" at bounding box center [181, 119] width 183 height 15
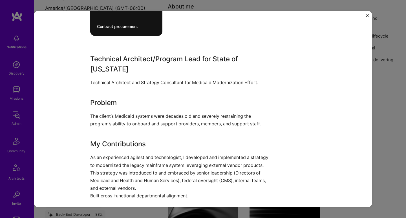
click at [145, 112] on p "The client’s Medicaid systems were decades old and severely restraining the pro…" at bounding box center [181, 119] width 183 height 15
click at [133, 169] on p "As an experienced agilest and technologist, I developed and implemented a strat…" at bounding box center [181, 176] width 183 height 46
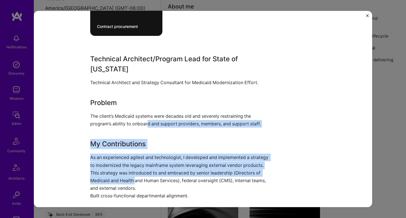
click at [129, 179] on p "As an experienced agilest and technologist, I developed and implemented a strat…" at bounding box center [181, 176] width 183 height 46
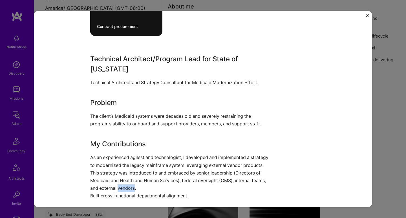
click at [129, 179] on p "As an experienced agilest and technologist, I developed and implemented a strat…" at bounding box center [181, 176] width 183 height 46
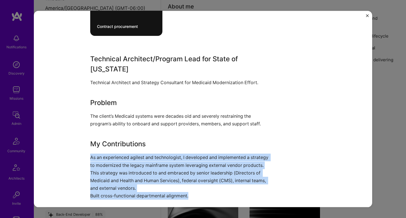
click at [129, 179] on p "As an experienced agilest and technologist, I developed and implemented a strat…" at bounding box center [181, 176] width 183 height 46
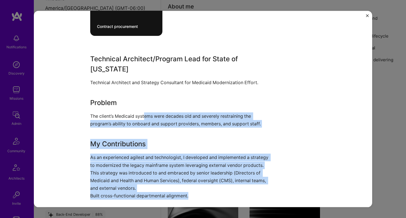
click at [143, 112] on p "The client’s Medicaid systems were decades old and severely restraining the pro…" at bounding box center [181, 119] width 183 height 15
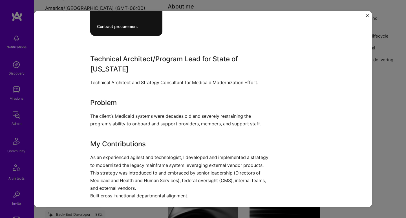
click at [143, 112] on p "The client’s Medicaid systems were decades old and severely restraining the pro…" at bounding box center [181, 119] width 183 height 15
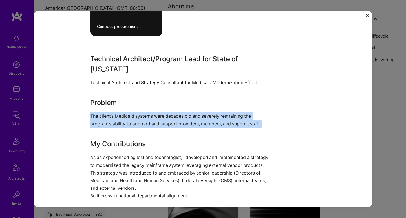
click at [143, 112] on p "The client’s Medicaid systems were decades old and severely restraining the pro…" at bounding box center [181, 119] width 183 height 15
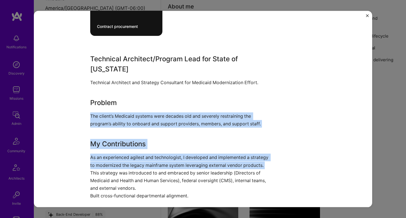
click at [134, 153] on p "As an experienced agilest and technologist, I developed and implemented a strat…" at bounding box center [181, 176] width 183 height 46
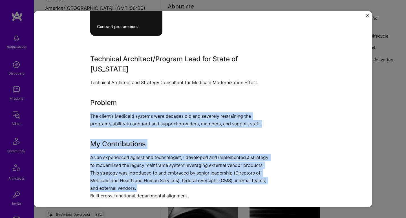
click at [130, 164] on p "As an experienced agilest and technologist, I developed and implemented a strat…" at bounding box center [181, 176] width 183 height 46
click at [128, 173] on p "As an experienced agilest and technologist, I developed and implemented a strat…" at bounding box center [181, 176] width 183 height 46
click at [129, 182] on p "As an experienced agilest and technologist, I developed and implemented a strat…" at bounding box center [181, 176] width 183 height 46
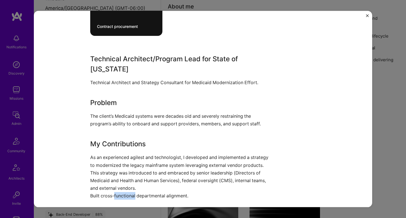
click at [129, 182] on p "As an experienced agilest and technologist, I developed and implemented a strat…" at bounding box center [181, 176] width 183 height 46
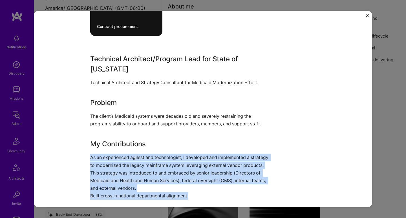
click at [129, 182] on p "As an experienced agilest and technologist, I developed and implemented a strat…" at bounding box center [181, 176] width 183 height 46
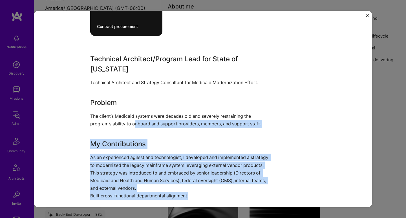
click at [132, 114] on p "The client’s Medicaid systems were decades old and severely restraining the pro…" at bounding box center [181, 119] width 183 height 15
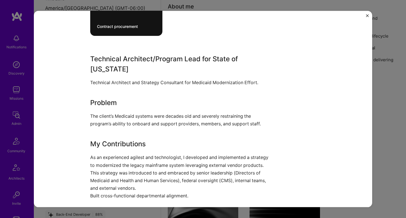
click at [132, 114] on p "The client’s Medicaid systems were decades old and severely restraining the pro…" at bounding box center [181, 119] width 183 height 15
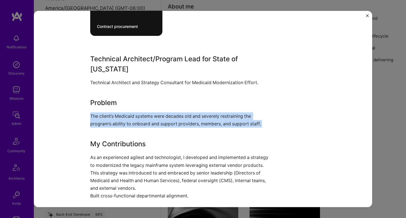
click at [132, 114] on p "The client’s Medicaid systems were decades old and severely restraining the pro…" at bounding box center [181, 119] width 183 height 15
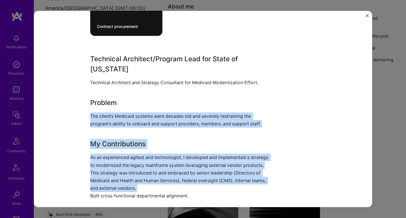
click at [130, 159] on p "As an experienced agilest and technologist, I developed and implemented a strat…" at bounding box center [181, 176] width 183 height 46
click at [130, 175] on p "As an experienced agilest and technologist, I developed and implemented a strat…" at bounding box center [181, 176] width 183 height 46
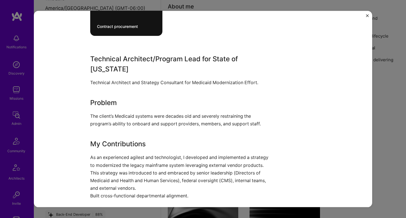
click at [129, 180] on p "As an experienced agilest and technologist, I developed and implemented a strat…" at bounding box center [181, 176] width 183 height 46
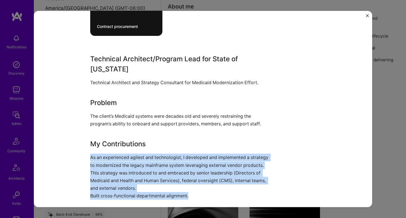
drag, startPoint x: 129, startPoint y: 180, endPoint x: 130, endPoint y: 175, distance: 5.7
click at [129, 180] on p "As an experienced agilest and technologist, I developed and implemented a strat…" at bounding box center [181, 176] width 183 height 46
click at [132, 127] on div "Technical Architect/Program Lead for State of [US_STATE] Technical Architect an…" at bounding box center [181, 155] width 183 height 202
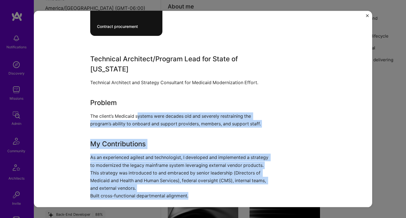
click at [137, 112] on p "The client’s Medicaid systems were decades old and severely restraining the pro…" at bounding box center [181, 119] width 183 height 15
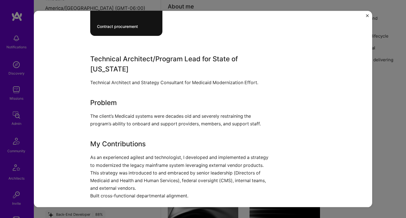
click at [137, 112] on p "The client’s Medicaid systems were decades old and severely restraining the pro…" at bounding box center [181, 119] width 183 height 15
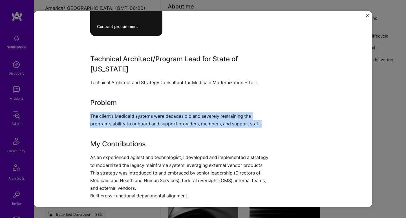
click at [137, 112] on p "The client’s Medicaid systems were decades old and severely restraining the pro…" at bounding box center [181, 119] width 183 height 15
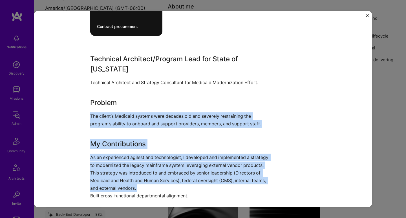
click at [132, 160] on p "As an experienced agilest and technologist, I developed and implemented a strat…" at bounding box center [181, 176] width 183 height 46
click at [127, 176] on p "As an experienced agilest and technologist, I developed and implemented a strat…" at bounding box center [181, 176] width 183 height 46
click at [126, 183] on p "As an experienced agilest and technologist, I developed and implemented a strat…" at bounding box center [181, 176] width 183 height 46
click at [126, 182] on p "As an experienced agilest and technologist, I developed and implemented a strat…" at bounding box center [181, 176] width 183 height 46
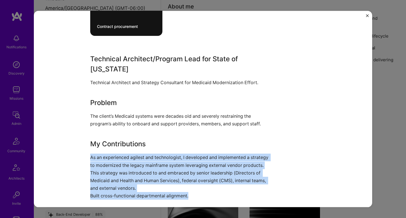
click at [126, 182] on p "As an experienced agilest and technologist, I developed and implemented a strat…" at bounding box center [181, 176] width 183 height 46
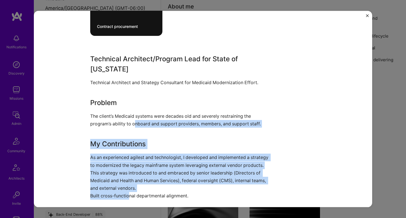
click at [132, 113] on p "The client’s Medicaid systems were decades old and severely restraining the pro…" at bounding box center [181, 119] width 183 height 15
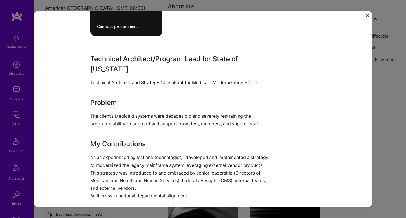
click at [133, 113] on p "The client’s Medicaid systems were decades old and severely restraining the pro…" at bounding box center [181, 119] width 183 height 15
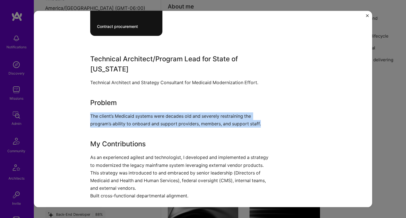
click at [133, 113] on p "The client’s Medicaid systems were decades old and severely restraining the pro…" at bounding box center [181, 119] width 183 height 15
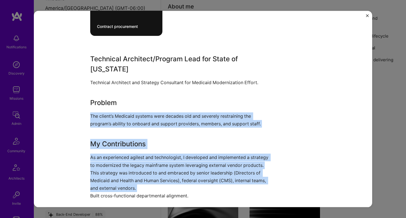
click at [126, 172] on p "As an experienced agilest and technologist, I developed and implemented a strat…" at bounding box center [181, 176] width 183 height 46
click at [124, 182] on p "As an experienced agilest and technologist, I developed and implemented a strat…" at bounding box center [181, 176] width 183 height 46
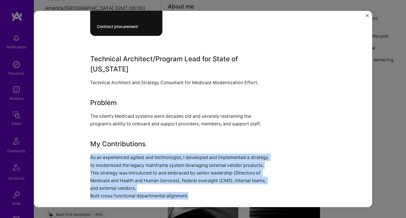
click at [124, 182] on p "As an experienced agilest and technologist, I developed and implemented a strat…" at bounding box center [181, 176] width 183 height 46
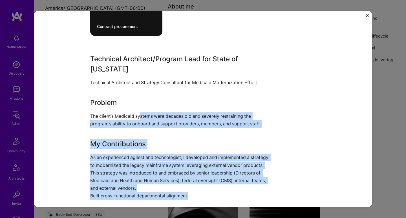
click at [140, 112] on p "The client’s Medicaid systems were decades old and severely restraining the pro…" at bounding box center [181, 119] width 183 height 15
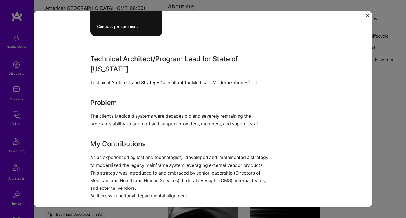
click at [140, 112] on p "The client’s Medicaid systems were decades old and severely restraining the pro…" at bounding box center [181, 119] width 183 height 15
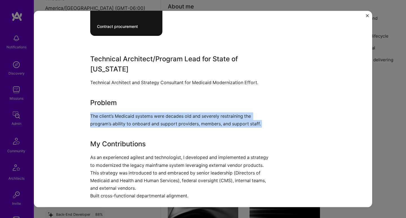
click at [140, 112] on p "The client’s Medicaid systems were decades old and severely restraining the pro…" at bounding box center [181, 119] width 183 height 15
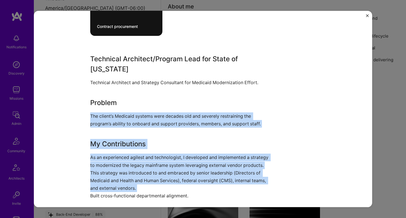
click at [127, 165] on p "As an experienced agilest and technologist, I developed and implemented a strat…" at bounding box center [181, 176] width 183 height 46
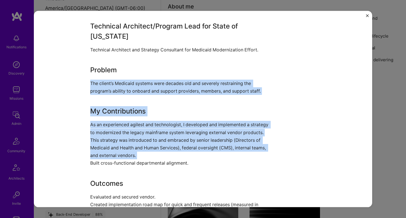
scroll to position [294, 0]
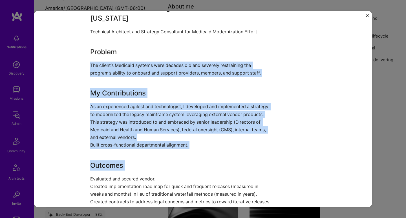
click at [129, 146] on div "Technical Architect/Program Lead for State of [US_STATE] Technical Architect an…" at bounding box center [181, 104] width 183 height 202
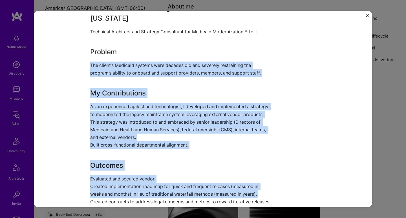
click at [122, 181] on p "Evaluated and secured vendor. Created implementation road map for quick and fre…" at bounding box center [181, 190] width 183 height 31
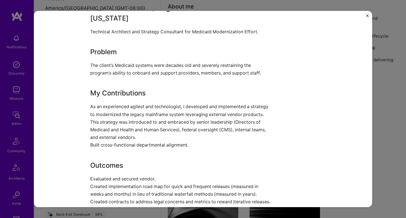
click at [122, 181] on p "Evaluated and secured vendor. Created implementation road map for quick and fre…" at bounding box center [181, 190] width 183 height 31
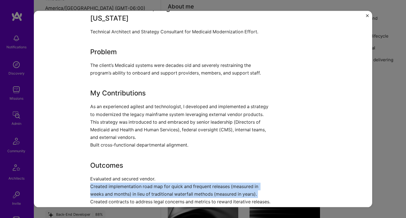
click at [122, 181] on p "Evaluated and secured vendor. Created implementation road map for quick and fre…" at bounding box center [181, 190] width 183 height 31
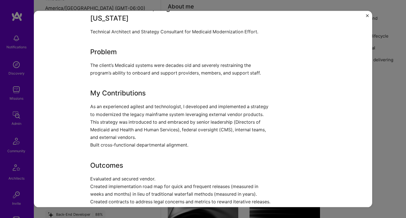
click at [131, 115] on p "As an experienced agilest and technologist, I developed and implemented a strat…" at bounding box center [181, 126] width 183 height 46
click at [135, 105] on p "As an experienced agilest and technologist, I developed and implemented a strat…" at bounding box center [181, 126] width 183 height 46
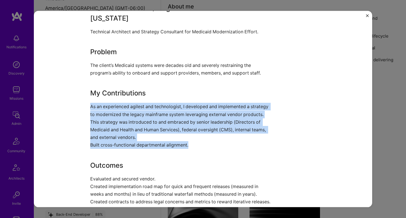
click at [135, 105] on p "As an experienced agilest and technologist, I developed and implemented a strat…" at bounding box center [181, 126] width 183 height 46
click at [126, 160] on h3 "Outcomes" at bounding box center [181, 165] width 183 height 10
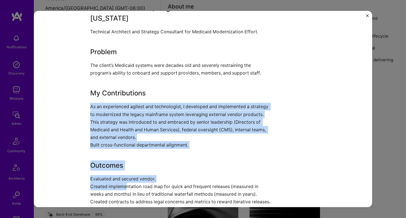
click at [124, 175] on p "Evaluated and secured vendor. Created implementation road map for quick and fre…" at bounding box center [181, 190] width 183 height 31
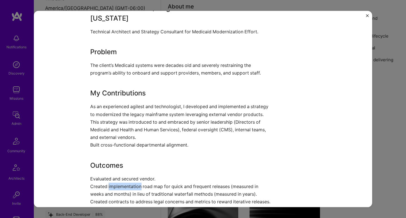
click at [124, 175] on p "Evaluated and secured vendor. Created implementation road map for quick and fre…" at bounding box center [181, 190] width 183 height 31
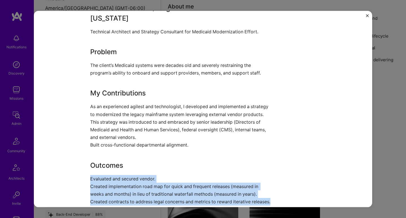
click at [124, 175] on p "Evaluated and secured vendor. Created implementation road map for quick and fre…" at bounding box center [181, 190] width 183 height 31
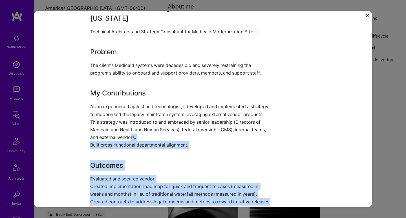
click at [128, 126] on p "As an experienced agilest and technologist, I developed and implemented a strat…" at bounding box center [181, 126] width 183 height 46
click at [128, 125] on p "As an experienced agilest and technologist, I developed and implemented a strat…" at bounding box center [181, 126] width 183 height 46
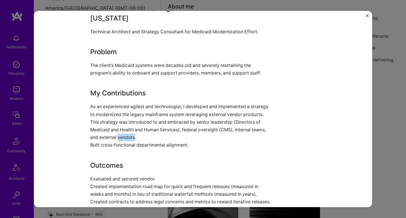
click at [128, 125] on p "As an experienced agilest and technologist, I developed and implemented a strat…" at bounding box center [181, 126] width 183 height 46
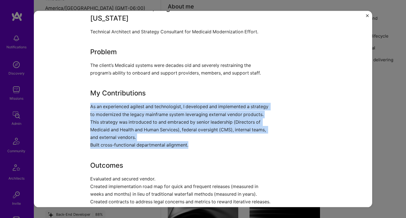
click at [128, 125] on p "As an experienced agilest and technologist, I developed and implemented a strat…" at bounding box center [181, 126] width 183 height 46
click at [127, 147] on div "Technical Architect/Program Lead for State of [US_STATE] Technical Architect an…" at bounding box center [181, 104] width 183 height 202
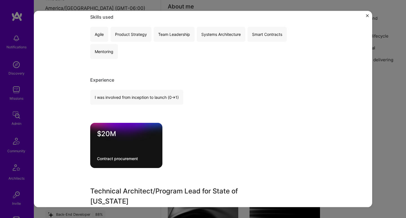
scroll to position [187, 0]
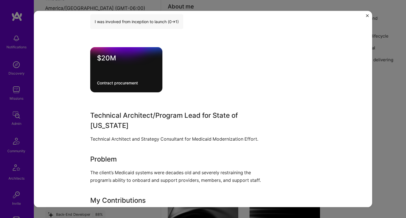
click at [131, 112] on h3 "Technical Architect/Program Lead for State of [US_STATE]" at bounding box center [181, 120] width 183 height 20
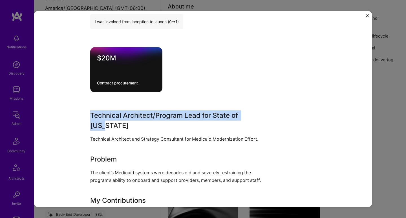
drag, startPoint x: 131, startPoint y: 112, endPoint x: 120, endPoint y: 148, distance: 36.9
click at [120, 148] on div "Technical Architect/Program Lead for State of [US_STATE] Technical Architect an…" at bounding box center [181, 211] width 183 height 202
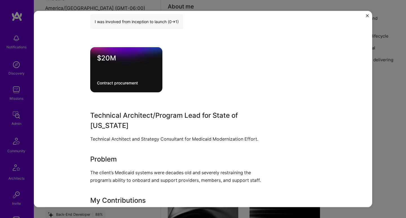
click at [120, 154] on h3 "Problem" at bounding box center [181, 159] width 183 height 10
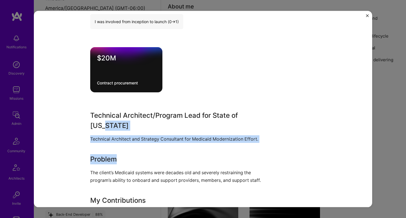
click at [122, 119] on h3 "Technical Architect/Program Lead for State of [US_STATE]" at bounding box center [181, 120] width 183 height 20
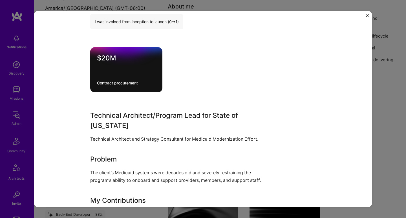
click at [122, 117] on h3 "Technical Architect/Program Lead for State of [US_STATE]" at bounding box center [181, 120] width 183 height 20
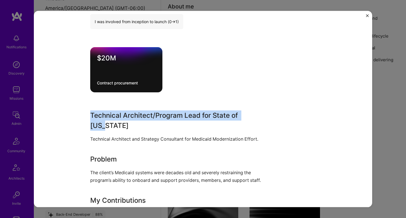
click at [122, 117] on h3 "Technical Architect/Program Lead for State of [US_STATE]" at bounding box center [181, 120] width 183 height 20
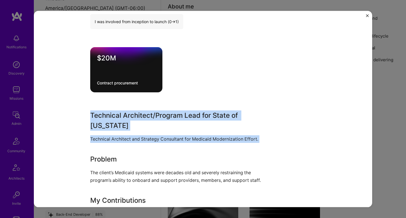
click at [118, 140] on div "Technical Architect/Program Lead for State of [US_STATE] Technical Architect an…" at bounding box center [181, 211] width 183 height 202
click at [115, 154] on h3 "Problem" at bounding box center [181, 159] width 183 height 10
click at [113, 169] on p "The client’s Medicaid systems were decades old and severely restraining the pro…" at bounding box center [181, 176] width 183 height 15
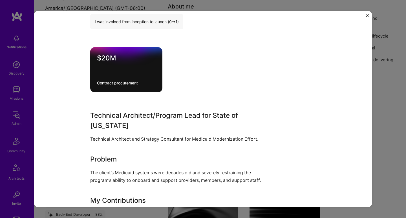
click at [112, 169] on p "The client’s Medicaid systems were decades old and severely restraining the pro…" at bounding box center [181, 176] width 183 height 15
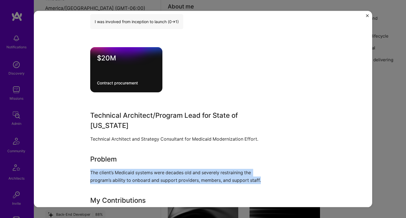
click at [112, 169] on p "The client’s Medicaid systems were decades old and severely restraining the pro…" at bounding box center [181, 176] width 183 height 15
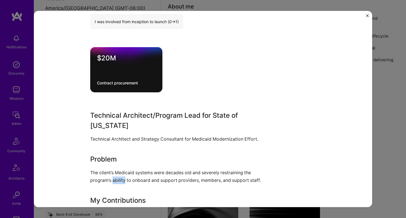
click at [112, 169] on p "The client’s Medicaid systems were decades old and severely restraining the pro…" at bounding box center [181, 176] width 183 height 15
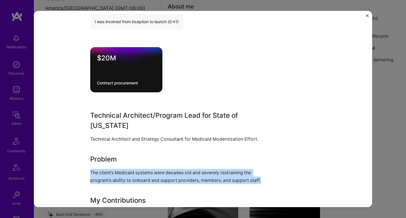
click at [112, 169] on p "The client’s Medicaid systems were decades old and severely restraining the pro…" at bounding box center [181, 176] width 183 height 15
click at [116, 134] on div "Technical Architect/Program Lead for State of [US_STATE] Technical Architect an…" at bounding box center [181, 211] width 183 height 202
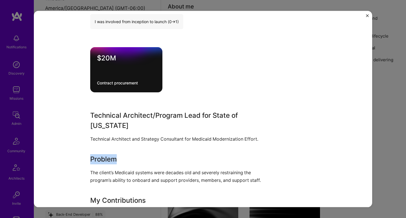
click at [116, 134] on div "Technical Architect/Program Lead for State of [US_STATE] Technical Architect an…" at bounding box center [181, 211] width 183 height 202
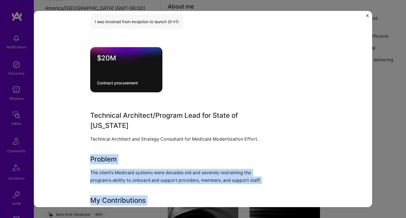
click at [110, 174] on div "Technical Architect/Program Lead for State of [US_STATE] Technical Architect an…" at bounding box center [181, 211] width 183 height 202
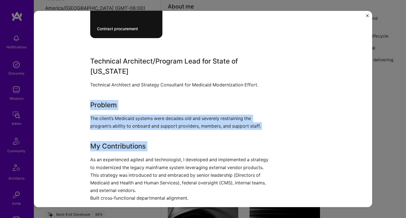
scroll to position [263, 0]
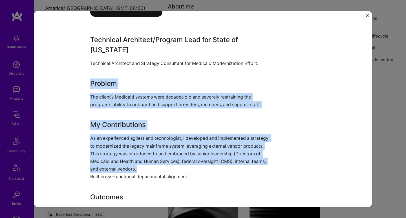
click at [112, 149] on p "As an experienced agilest and technologist, I developed and implemented a strat…" at bounding box center [181, 157] width 183 height 46
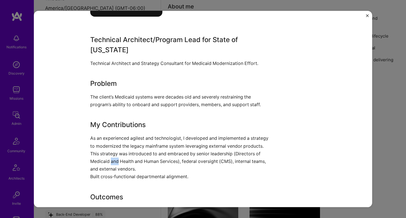
click at [112, 149] on p "As an experienced agilest and technologist, I developed and implemented a strat…" at bounding box center [181, 157] width 183 height 46
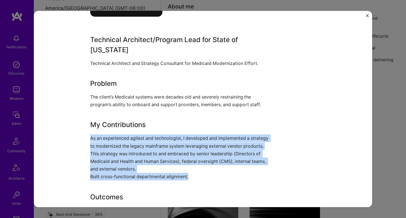
click at [112, 149] on p "As an experienced agilest and technologist, I developed and implemented a strat…" at bounding box center [181, 157] width 183 height 46
click at [124, 100] on div "Technical Architect/Program Lead for State of [US_STATE] Technical Architect an…" at bounding box center [181, 135] width 183 height 202
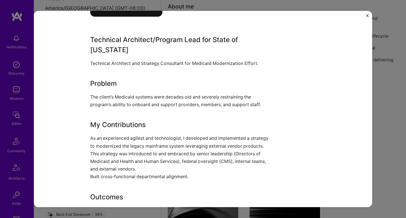
click at [127, 93] on p "The client’s Medicaid systems were decades old and severely restraining the pro…" at bounding box center [181, 100] width 183 height 15
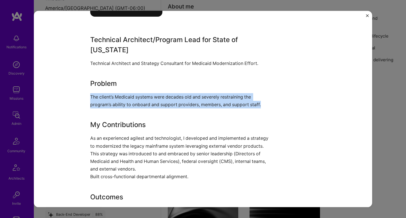
click at [127, 93] on p "The client’s Medicaid systems were decades old and severely restraining the pro…" at bounding box center [181, 100] width 183 height 15
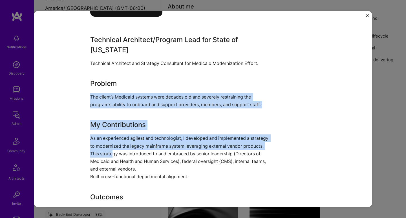
click at [111, 143] on p "As an experienced agilest and technologist, I developed and implemented a strat…" at bounding box center [181, 157] width 183 height 46
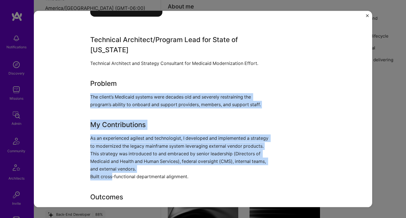
click at [109, 165] on p "As an experienced agilest and technologist, I developed and implemented a strat…" at bounding box center [181, 157] width 183 height 46
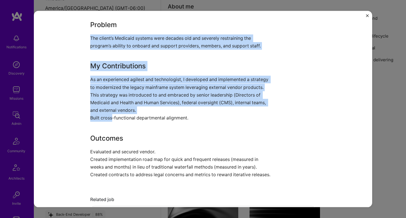
scroll to position [353, 0]
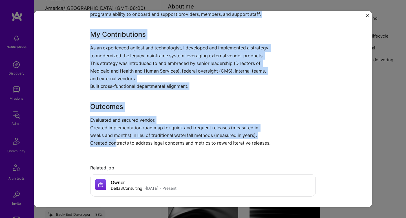
click at [114, 131] on p "Evaluated and secured vendor. Created implementation road map for quick and fre…" at bounding box center [181, 131] width 183 height 31
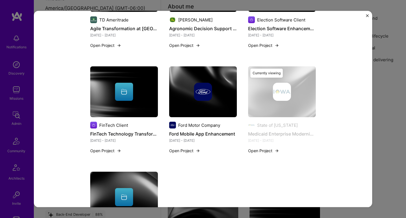
scroll to position [696, 0]
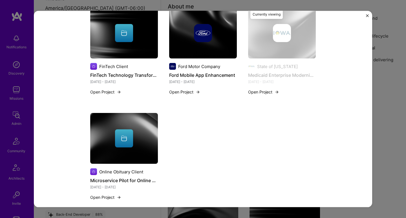
click at [143, 129] on div at bounding box center [124, 138] width 68 height 18
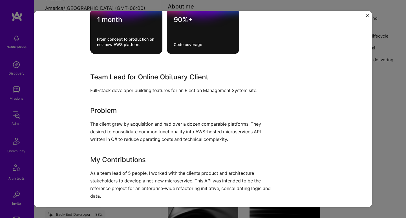
scroll to position [258, 0]
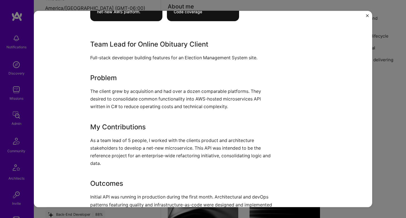
click at [149, 83] on div "Team Lead for Online Obituary Client Full-stack developer building features for…" at bounding box center [181, 127] width 183 height 177
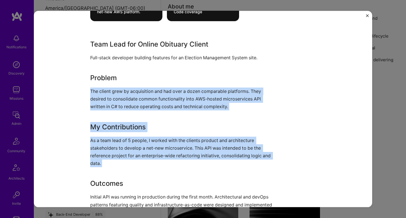
drag, startPoint x: 149, startPoint y: 83, endPoint x: 115, endPoint y: 151, distance: 75.7
click at [115, 151] on div "Team Lead for Online Obituary Client Full-stack developer building features for…" at bounding box center [181, 127] width 183 height 177
click at [115, 151] on p "As a team lead of 5 people, I worked with the clients product and architecture …" at bounding box center [181, 151] width 183 height 31
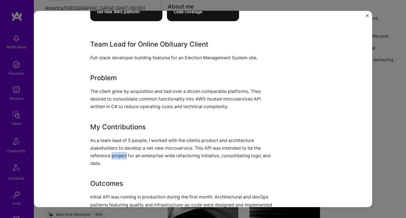
click at [115, 151] on p "As a team lead of 5 people, I worked with the clients product and architecture …" at bounding box center [181, 151] width 183 height 31
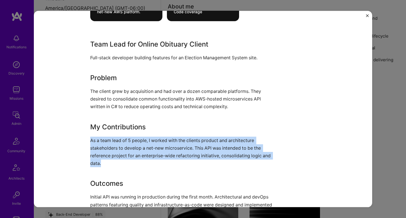
drag, startPoint x: 115, startPoint y: 151, endPoint x: 137, endPoint y: 94, distance: 61.3
click at [136, 96] on div "Team Lead for Online Obituary Client Full-stack developer building features for…" at bounding box center [181, 127] width 183 height 177
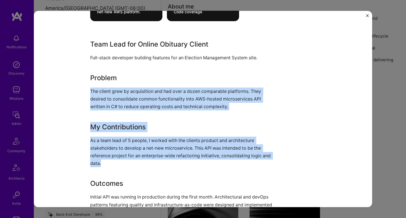
click at [143, 83] on div "Team Lead for Online Obituary Client Full-stack developer building features for…" at bounding box center [181, 127] width 183 height 177
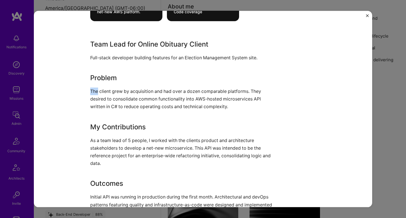
click at [142, 83] on div "Team Lead for Online Obituary Client Full-stack developer building features for…" at bounding box center [181, 127] width 183 height 177
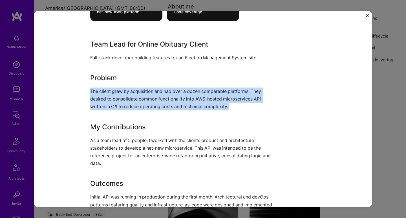
click at [142, 83] on div "Team Lead for Online Obituary Client Full-stack developer building features for…" at bounding box center [181, 127] width 183 height 177
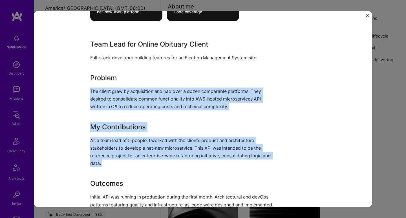
click at [121, 136] on div "Team Lead for Online Obituary Client Full-stack developer building features for…" at bounding box center [181, 127] width 183 height 177
click at [117, 145] on p "As a team lead of 5 people, I worked with the clients product and architecture …" at bounding box center [181, 151] width 183 height 31
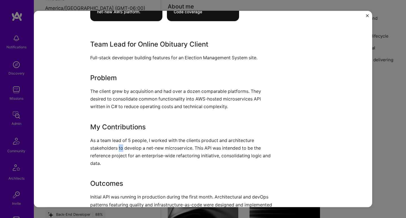
click at [117, 145] on p "As a team lead of 5 people, I worked with the clients product and architecture …" at bounding box center [181, 151] width 183 height 31
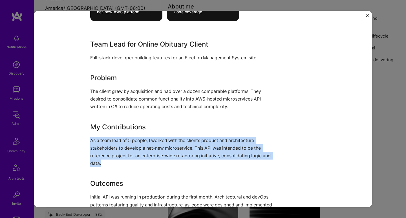
click at [117, 145] on p "As a team lead of 5 people, I worked with the clients product and architecture …" at bounding box center [181, 151] width 183 height 31
click at [127, 97] on p "The client grew by acquisition and had over a dozen comparable platforms. They …" at bounding box center [181, 98] width 183 height 23
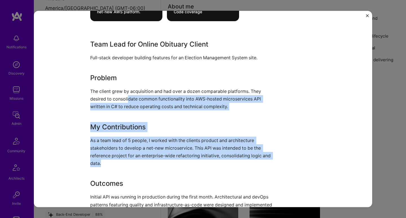
click at [127, 97] on p "The client grew by acquisition and had over a dozen comparable platforms. They …" at bounding box center [181, 98] width 183 height 23
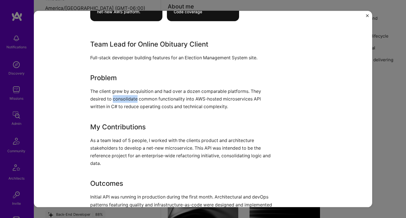
click at [127, 97] on p "The client grew by acquisition and had over a dozen comparable platforms. They …" at bounding box center [181, 98] width 183 height 23
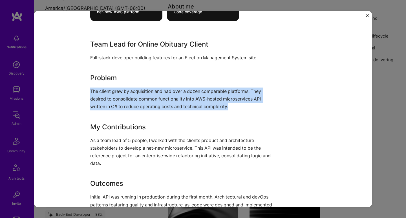
click at [127, 97] on p "The client grew by acquisition and had over a dozen comparable platforms. They …" at bounding box center [181, 98] width 183 height 23
click at [117, 125] on h3 "My Contributions" at bounding box center [181, 127] width 183 height 10
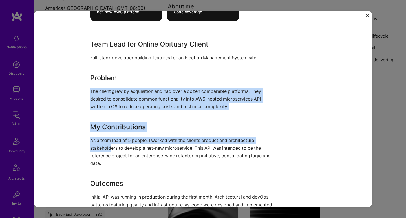
click at [109, 145] on p "As a team lead of 5 people, I worked with the clients product and architecture …" at bounding box center [181, 151] width 183 height 31
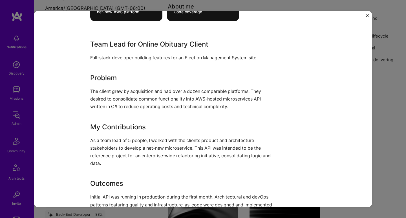
click at [109, 145] on p "As a team lead of 5 people, I worked with the clients product and architecture …" at bounding box center [181, 151] width 183 height 31
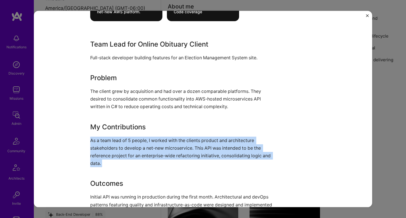
click at [109, 145] on p "As a team lead of 5 people, I worked with the clients product and architecture …" at bounding box center [181, 151] width 183 height 31
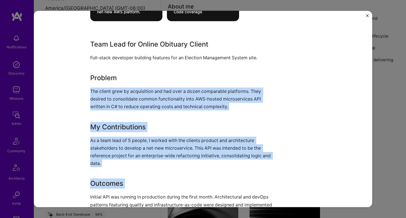
click at [123, 99] on p "The client grew by acquisition and had over a dozen comparable platforms. They …" at bounding box center [181, 98] width 183 height 23
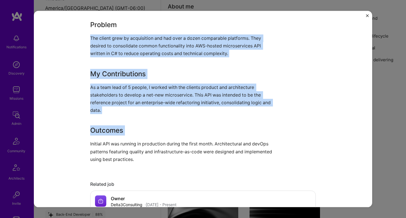
scroll to position [333, 0]
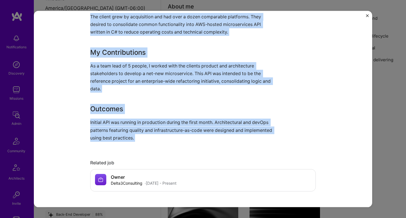
click at [116, 122] on p "Initial API was running in production during the first month. Architectural and…" at bounding box center [181, 129] width 183 height 23
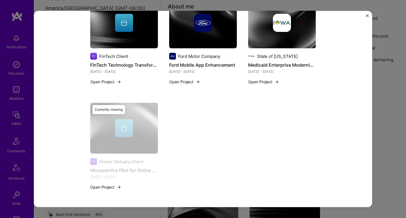
scroll to position [629, 0]
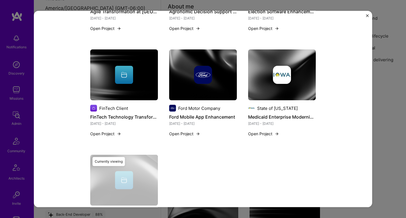
click at [285, 67] on img at bounding box center [282, 75] width 18 height 18
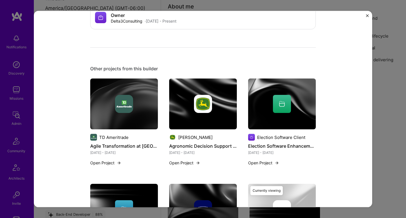
scroll to position [625, 0]
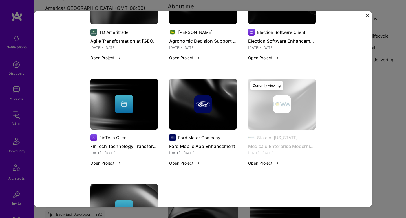
click at [184, 95] on div at bounding box center [203, 104] width 68 height 18
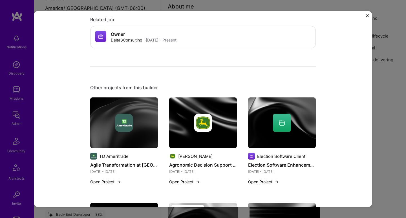
scroll to position [465, 0]
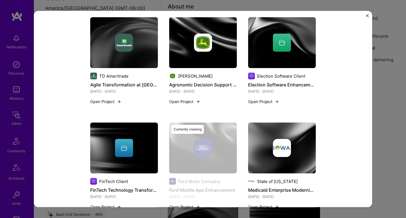
click at [143, 139] on div at bounding box center [124, 148] width 68 height 18
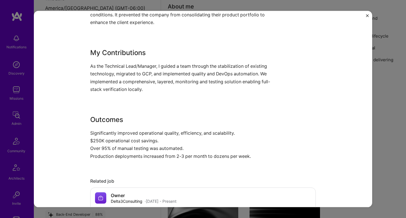
scroll to position [510, 0]
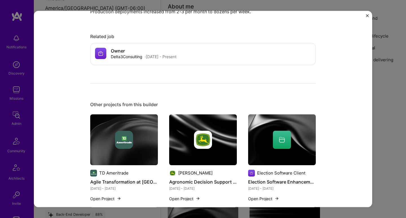
click at [256, 120] on img at bounding box center [282, 139] width 68 height 51
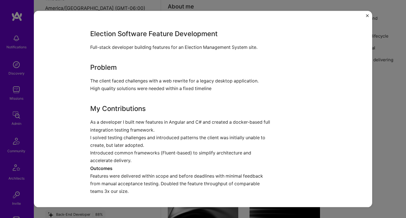
scroll to position [239, 0]
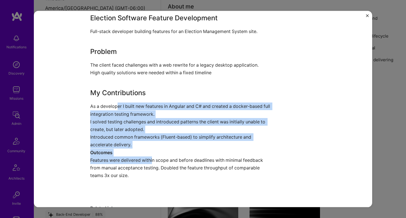
drag, startPoint x: 115, startPoint y: 104, endPoint x: 151, endPoint y: 158, distance: 64.7
click at [151, 158] on div "Election Software Feature Development Full-stack developer building features fo…" at bounding box center [181, 100] width 183 height 174
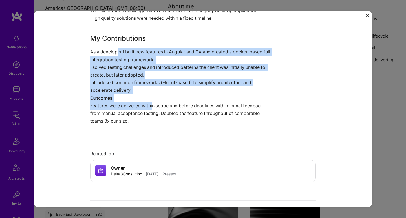
scroll to position [401, 0]
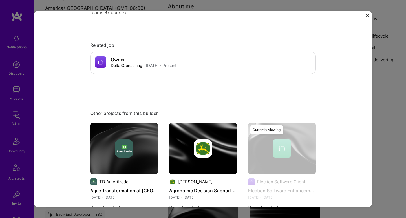
click at [184, 144] on div at bounding box center [203, 148] width 68 height 18
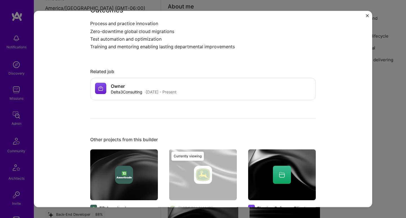
scroll to position [407, 0]
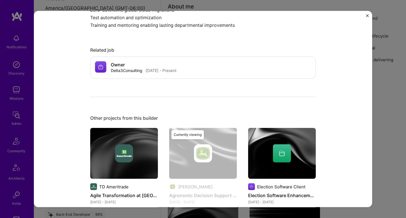
click at [113, 151] on div at bounding box center [124, 153] width 68 height 18
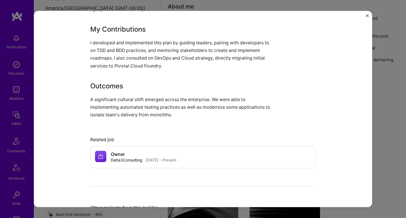
scroll to position [245, 0]
